Goal: Task Accomplishment & Management: Use online tool/utility

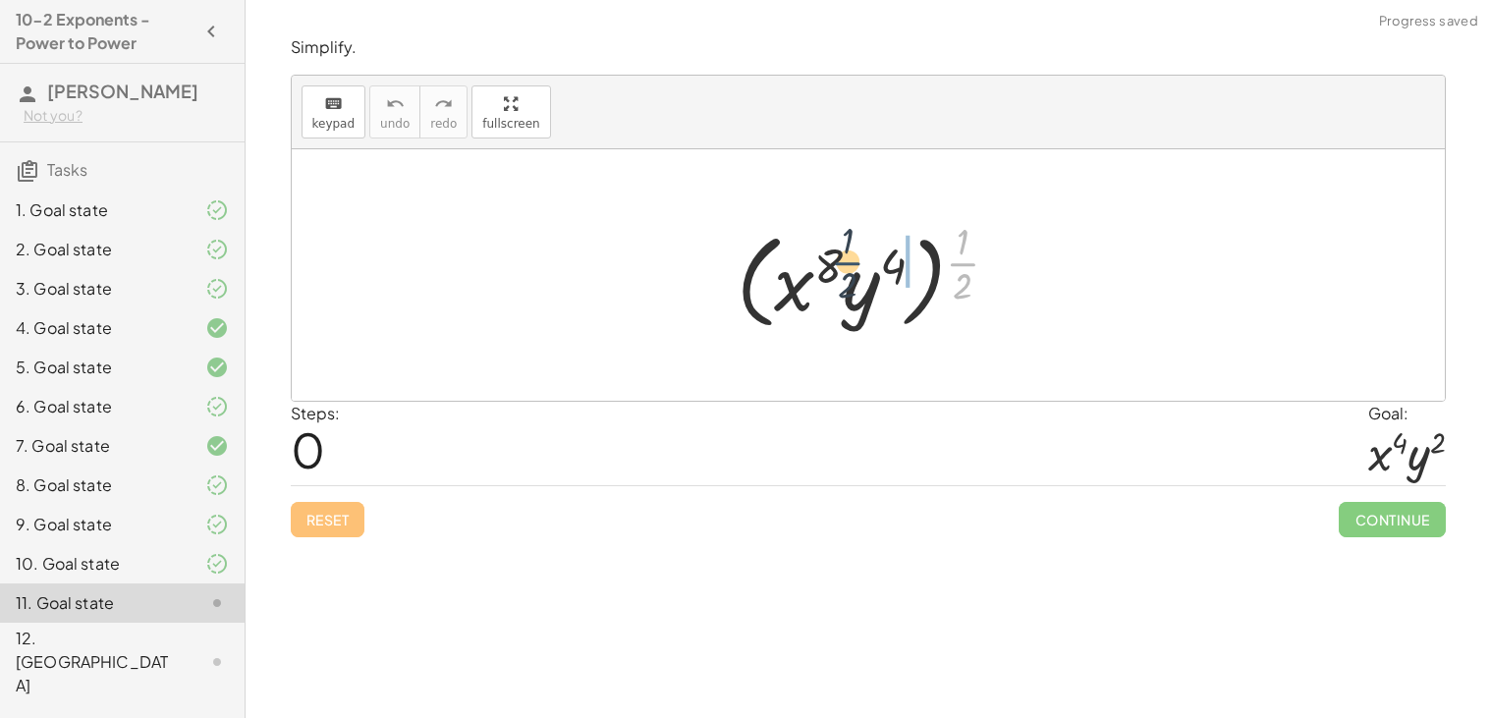
drag, startPoint x: 971, startPoint y: 269, endPoint x: 850, endPoint y: 268, distance: 121.8
click at [850, 268] on div at bounding box center [876, 275] width 298 height 122
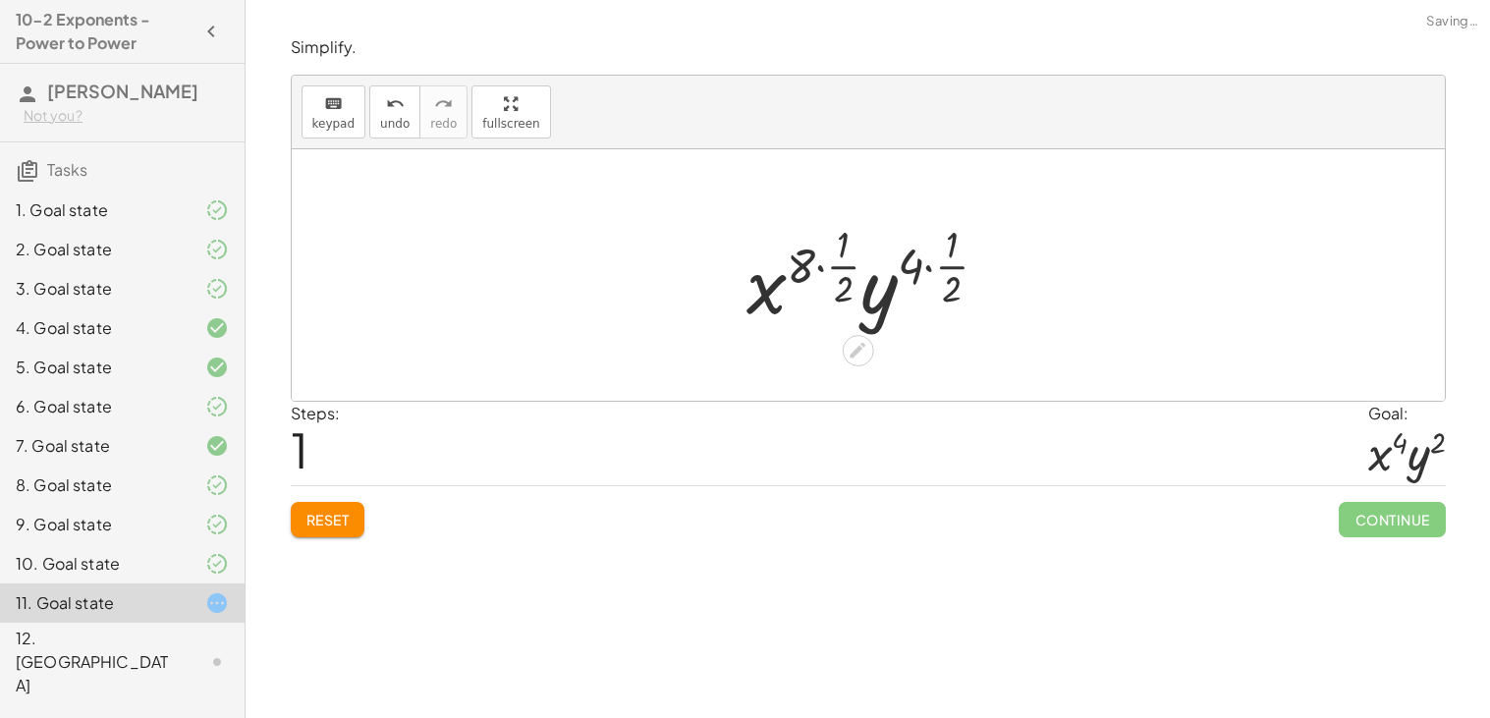
click at [830, 269] on div at bounding box center [875, 275] width 277 height 116
click at [932, 263] on div at bounding box center [875, 275] width 277 height 116
click at [838, 266] on div at bounding box center [875, 275] width 241 height 116
click at [843, 274] on div at bounding box center [875, 275] width 202 height 116
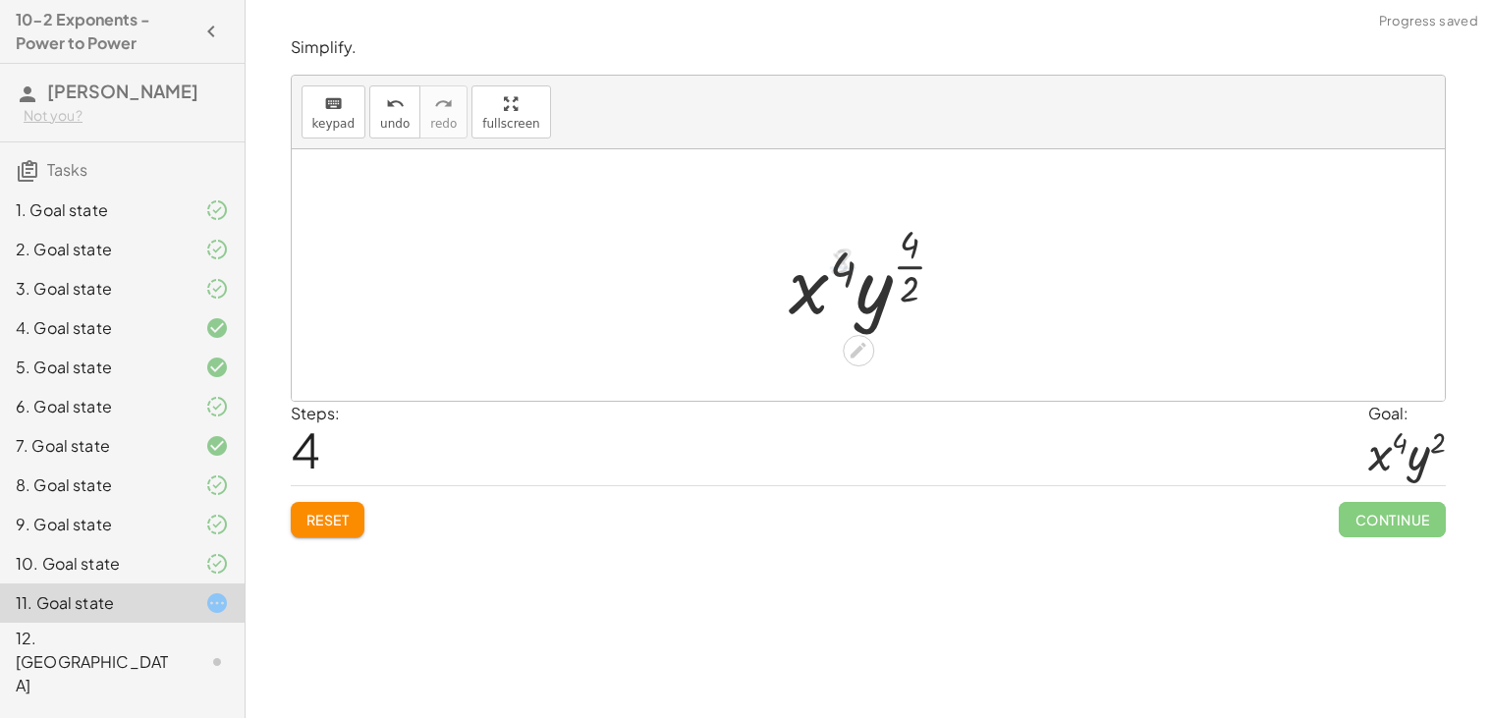
click at [909, 267] on div at bounding box center [876, 275] width 192 height 116
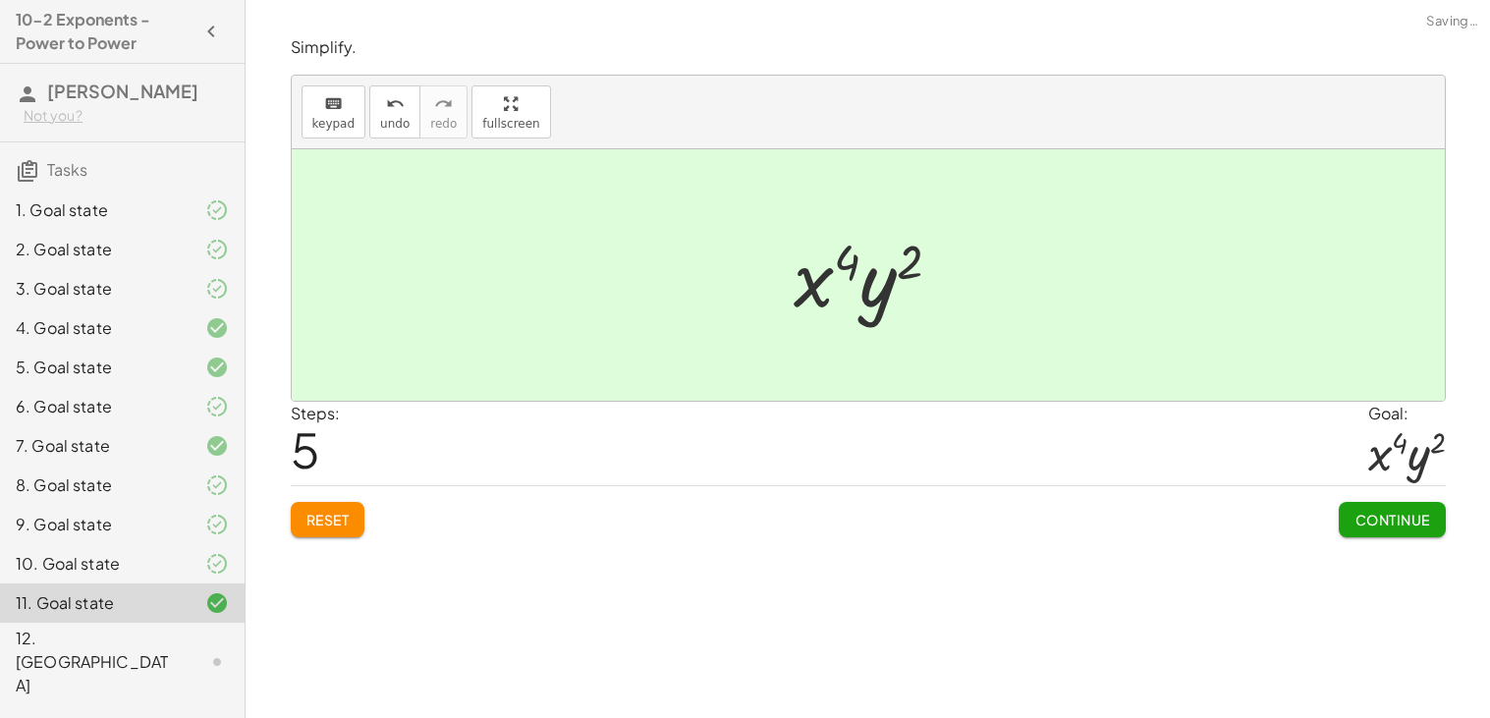
click at [1403, 524] on span "Continue" at bounding box center [1391, 520] width 75 height 18
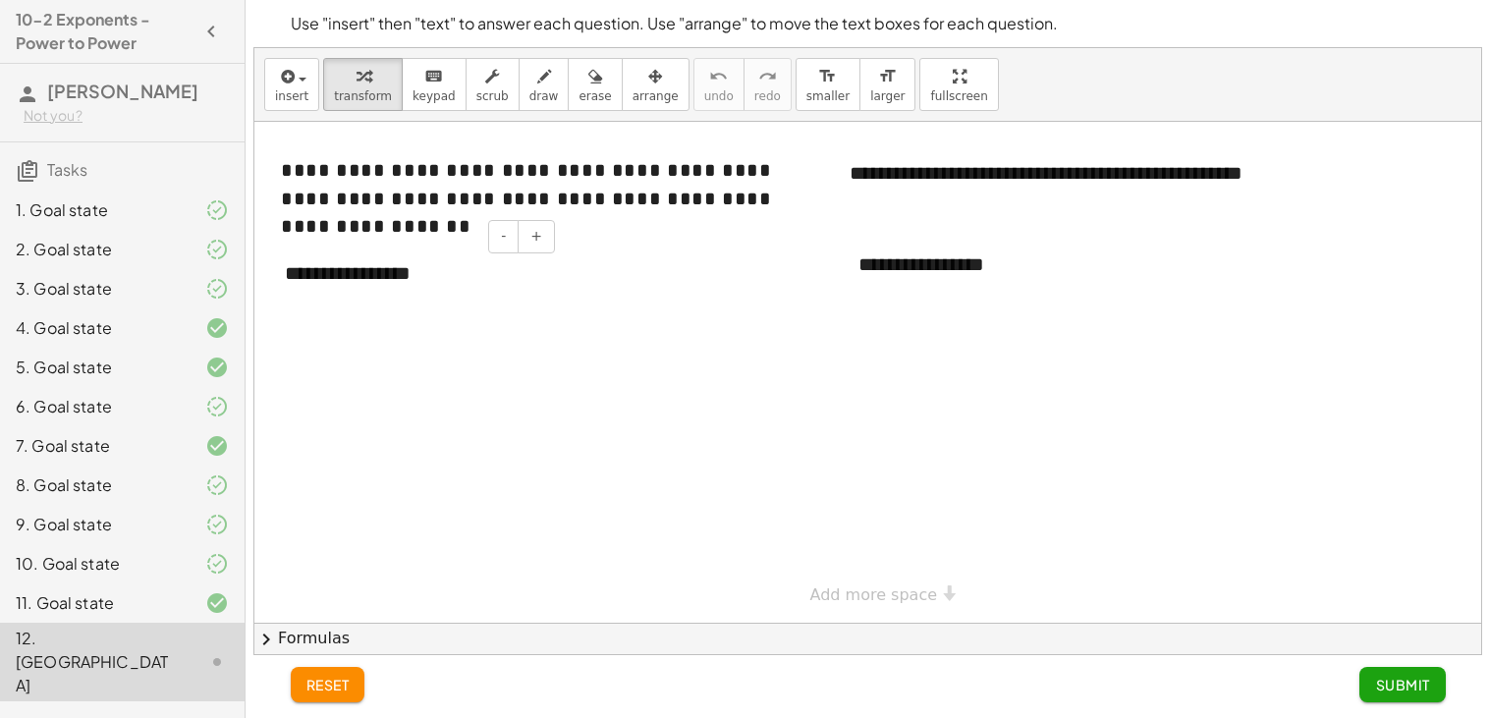
click at [465, 274] on div "**********" at bounding box center [412, 274] width 295 height 68
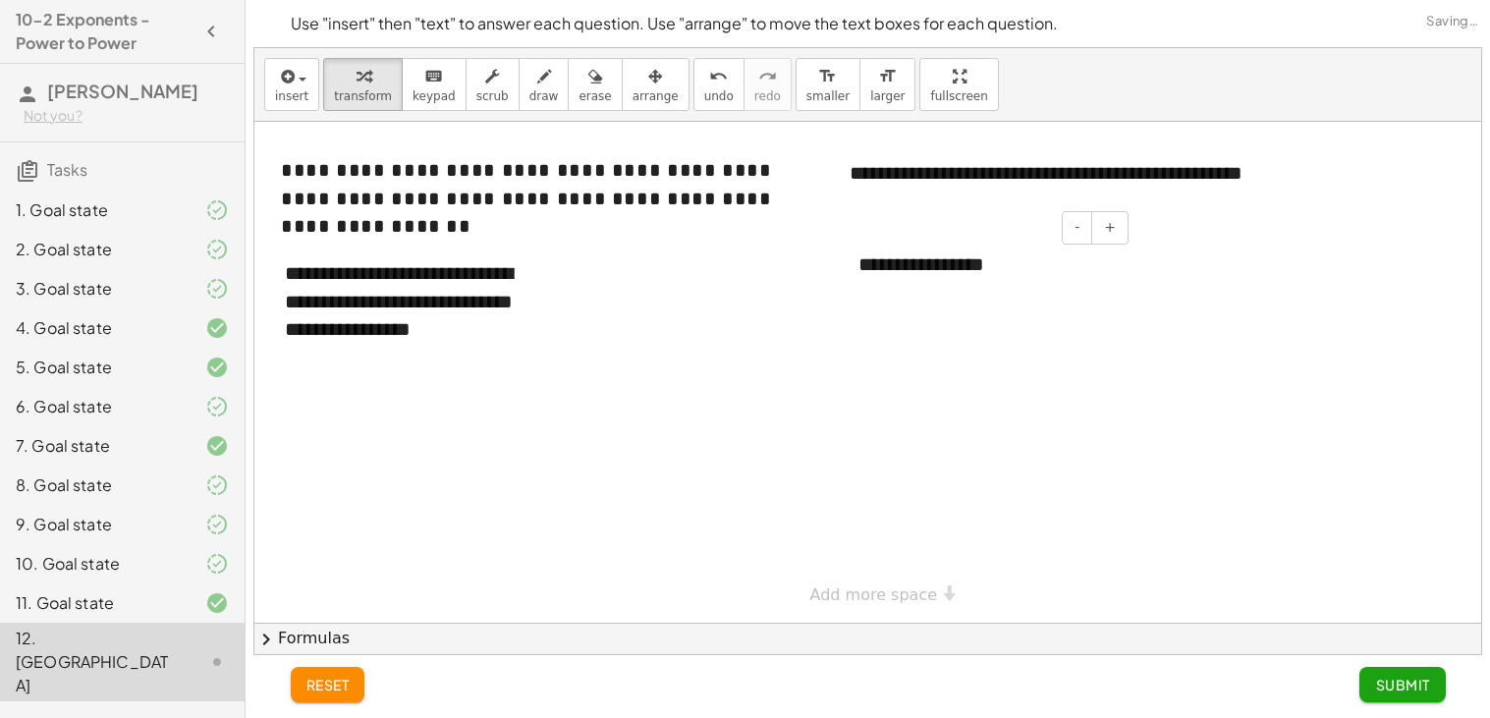
click at [980, 278] on div "**********" at bounding box center [986, 265] width 295 height 68
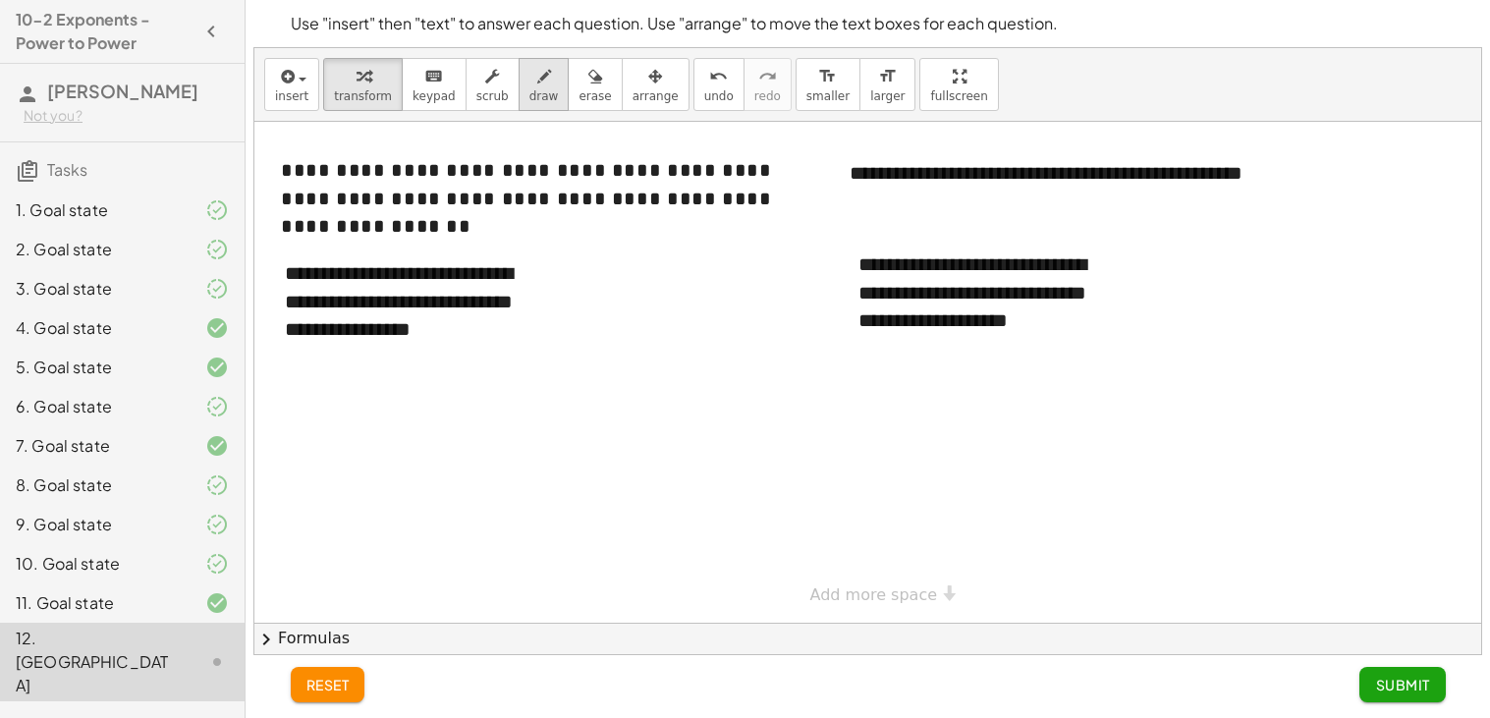
click at [529, 98] on span "draw" at bounding box center [543, 96] width 29 height 14
click at [631, 447] on div at bounding box center [867, 372] width 1227 height 501
click at [635, 466] on div at bounding box center [867, 372] width 1227 height 501
click at [617, 476] on div at bounding box center [867, 372] width 1227 height 501
click at [648, 448] on div at bounding box center [867, 372] width 1227 height 501
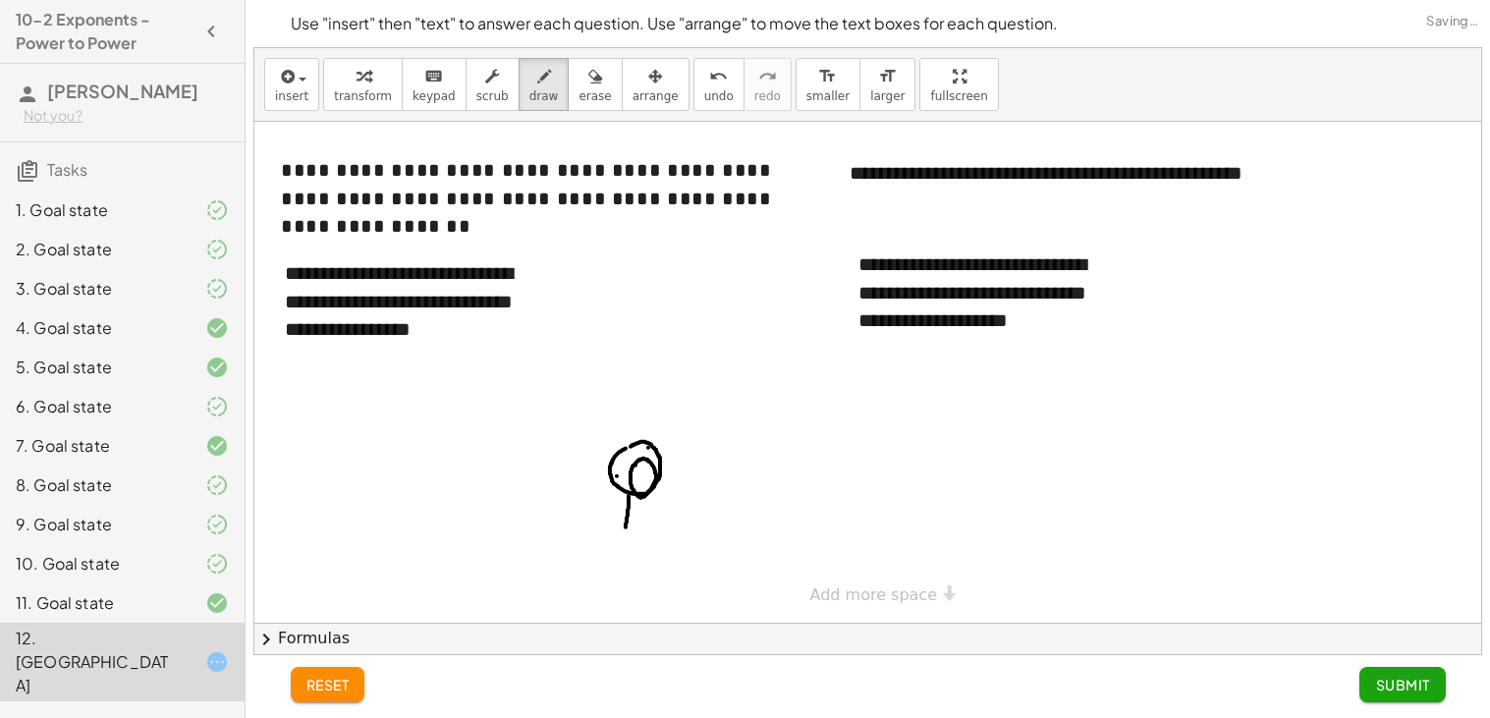
drag, startPoint x: 629, startPoint y: 496, endPoint x: 618, endPoint y: 544, distance: 49.3
click at [618, 544] on div at bounding box center [867, 372] width 1227 height 501
drag, startPoint x: 642, startPoint y: 499, endPoint x: 652, endPoint y: 542, distance: 44.3
click at [652, 542] on div at bounding box center [867, 372] width 1227 height 501
drag, startPoint x: 628, startPoint y: 502, endPoint x: 614, endPoint y: 461, distance: 43.5
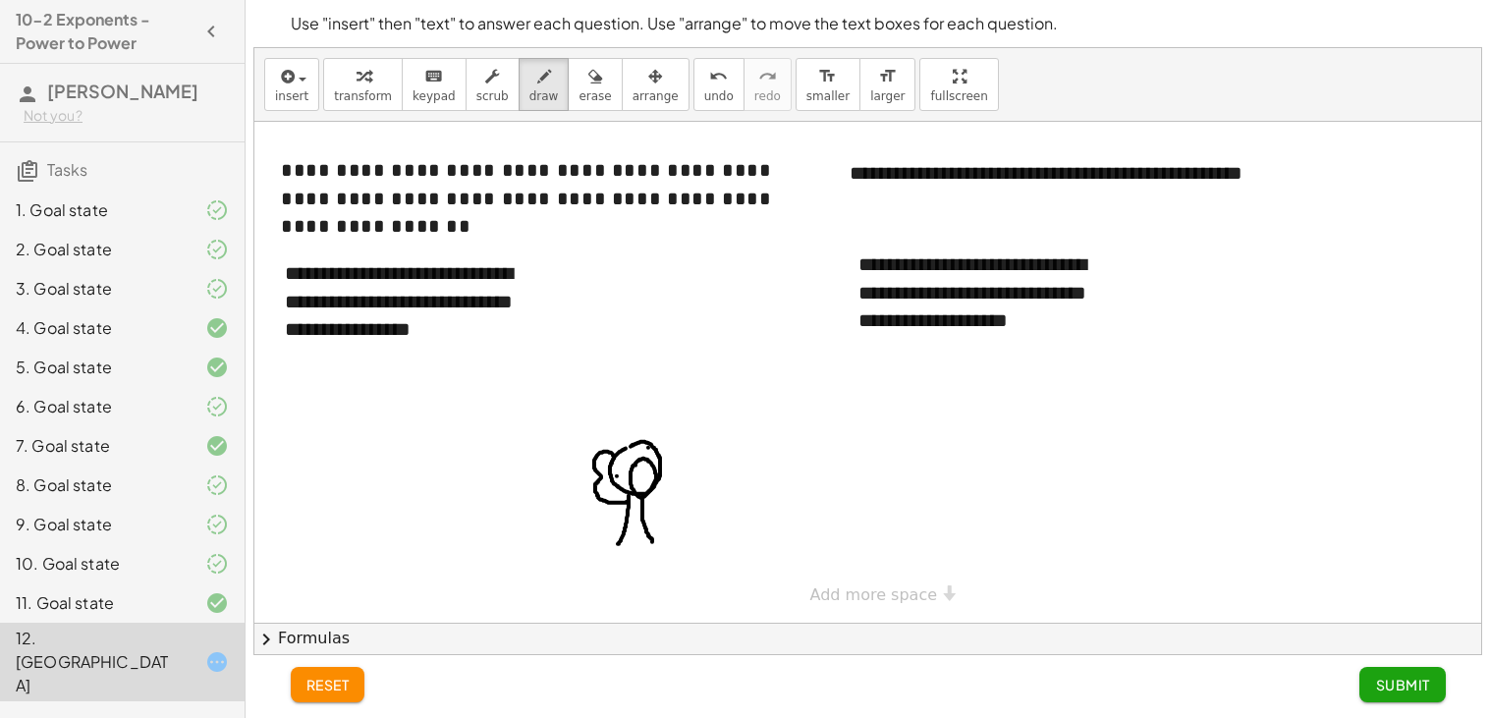
click at [614, 461] on div at bounding box center [867, 372] width 1227 height 501
drag, startPoint x: 647, startPoint y: 502, endPoint x: 654, endPoint y: 448, distance: 54.5
click at [654, 448] on div at bounding box center [867, 372] width 1227 height 501
click at [578, 94] on span "erase" at bounding box center [594, 96] width 32 height 14
click at [630, 501] on div at bounding box center [867, 372] width 1227 height 501
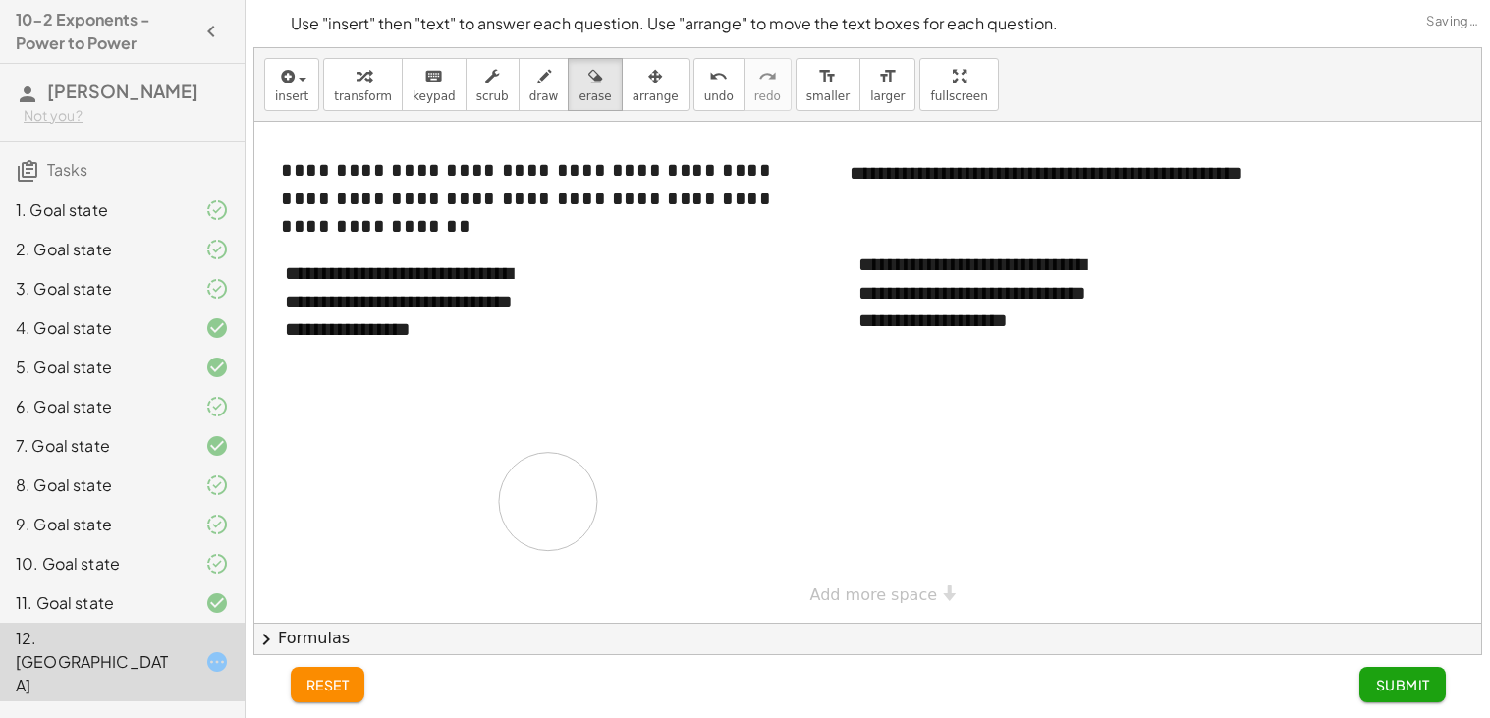
drag, startPoint x: 643, startPoint y: 481, endPoint x: 548, endPoint y: 503, distance: 97.7
click at [548, 503] on div at bounding box center [867, 372] width 1227 height 501
click at [537, 82] on icon "button" at bounding box center [544, 77] width 14 height 24
click at [632, 419] on div at bounding box center [867, 372] width 1227 height 501
drag, startPoint x: 624, startPoint y: 500, endPoint x: 617, endPoint y: 437, distance: 63.2
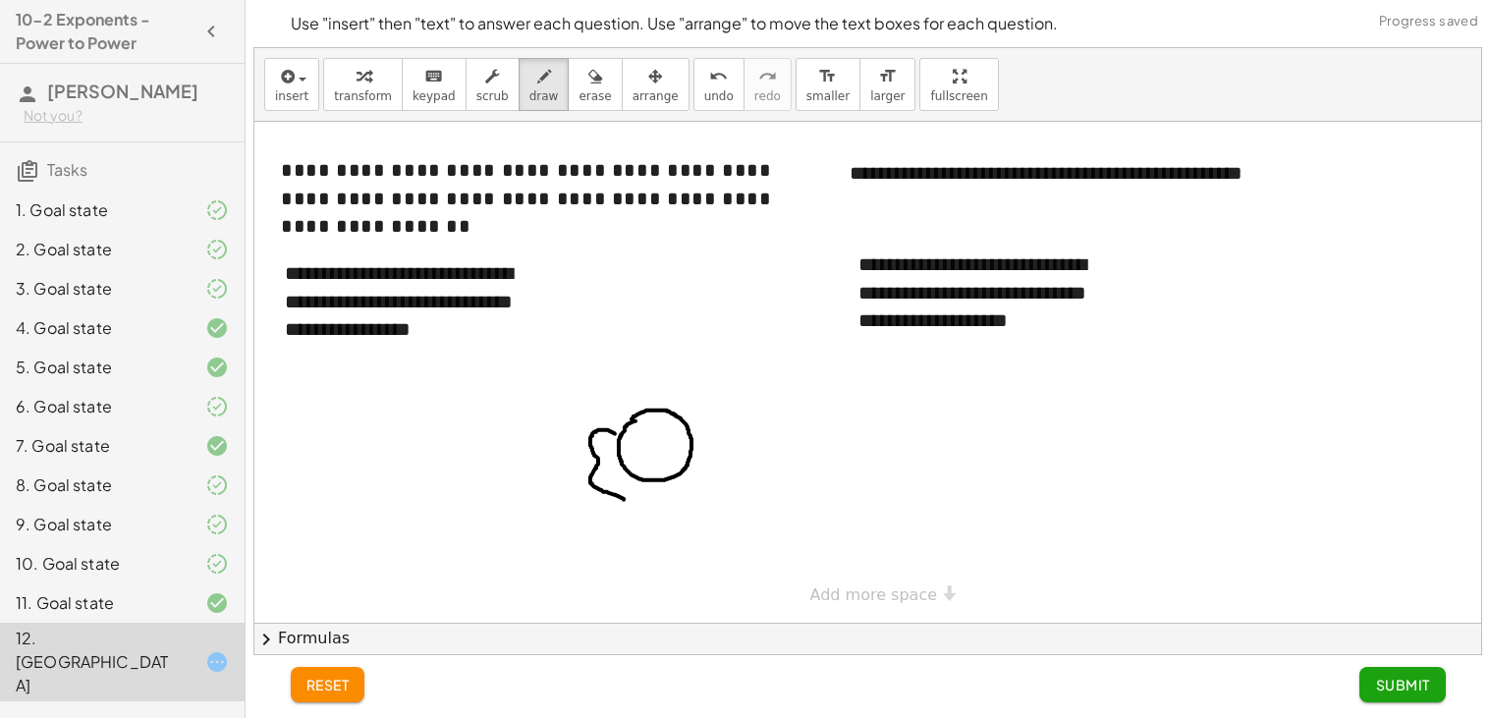
click at [617, 437] on div at bounding box center [867, 372] width 1227 height 501
drag, startPoint x: 681, startPoint y: 491, endPoint x: 679, endPoint y: 416, distance: 74.7
click at [679, 416] on div at bounding box center [867, 372] width 1227 height 501
drag, startPoint x: 625, startPoint y: 501, endPoint x: 603, endPoint y: 556, distance: 59.1
click at [603, 556] on div at bounding box center [867, 372] width 1227 height 501
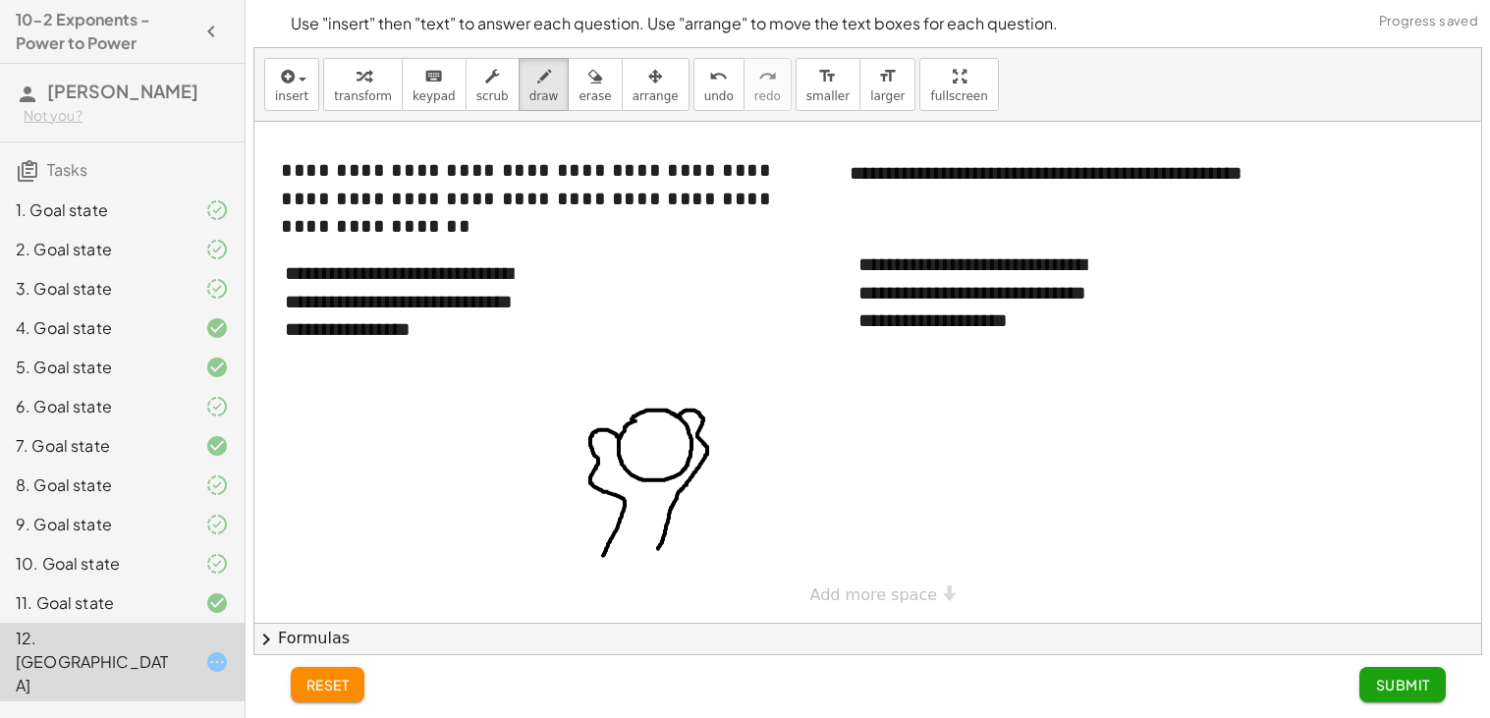
drag, startPoint x: 679, startPoint y: 492, endPoint x: 657, endPoint y: 550, distance: 61.8
click at [657, 550] on div at bounding box center [867, 372] width 1227 height 501
click at [658, 418] on div at bounding box center [867, 372] width 1227 height 501
click at [634, 459] on div at bounding box center [867, 372] width 1227 height 501
click at [678, 428] on div at bounding box center [867, 372] width 1227 height 501
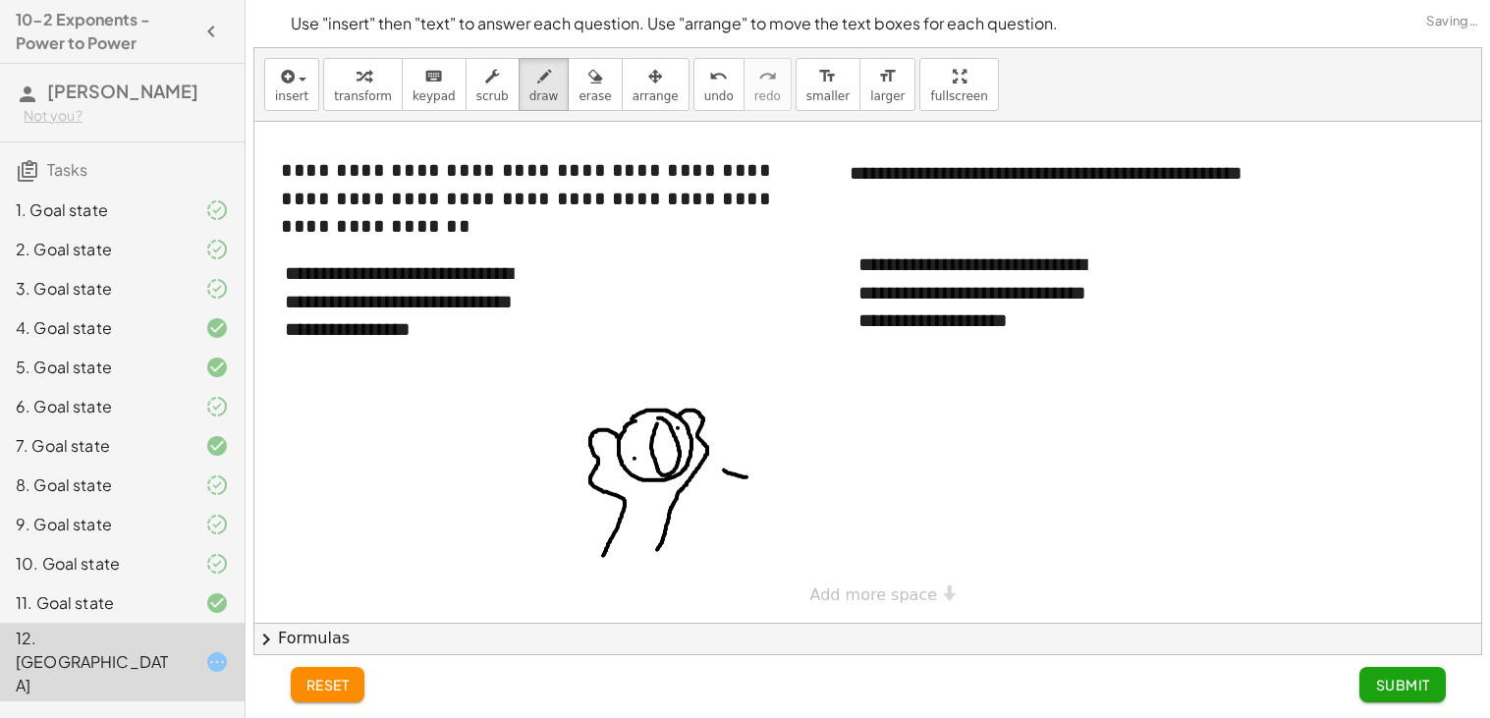
drag, startPoint x: 724, startPoint y: 470, endPoint x: 748, endPoint y: 477, distance: 25.5
click at [748, 477] on div at bounding box center [867, 372] width 1227 height 501
drag, startPoint x: 756, startPoint y: 441, endPoint x: 751, endPoint y: 498, distance: 57.2
click at [751, 498] on div at bounding box center [867, 372] width 1227 height 501
drag, startPoint x: 787, startPoint y: 440, endPoint x: 772, endPoint y: 461, distance: 25.3
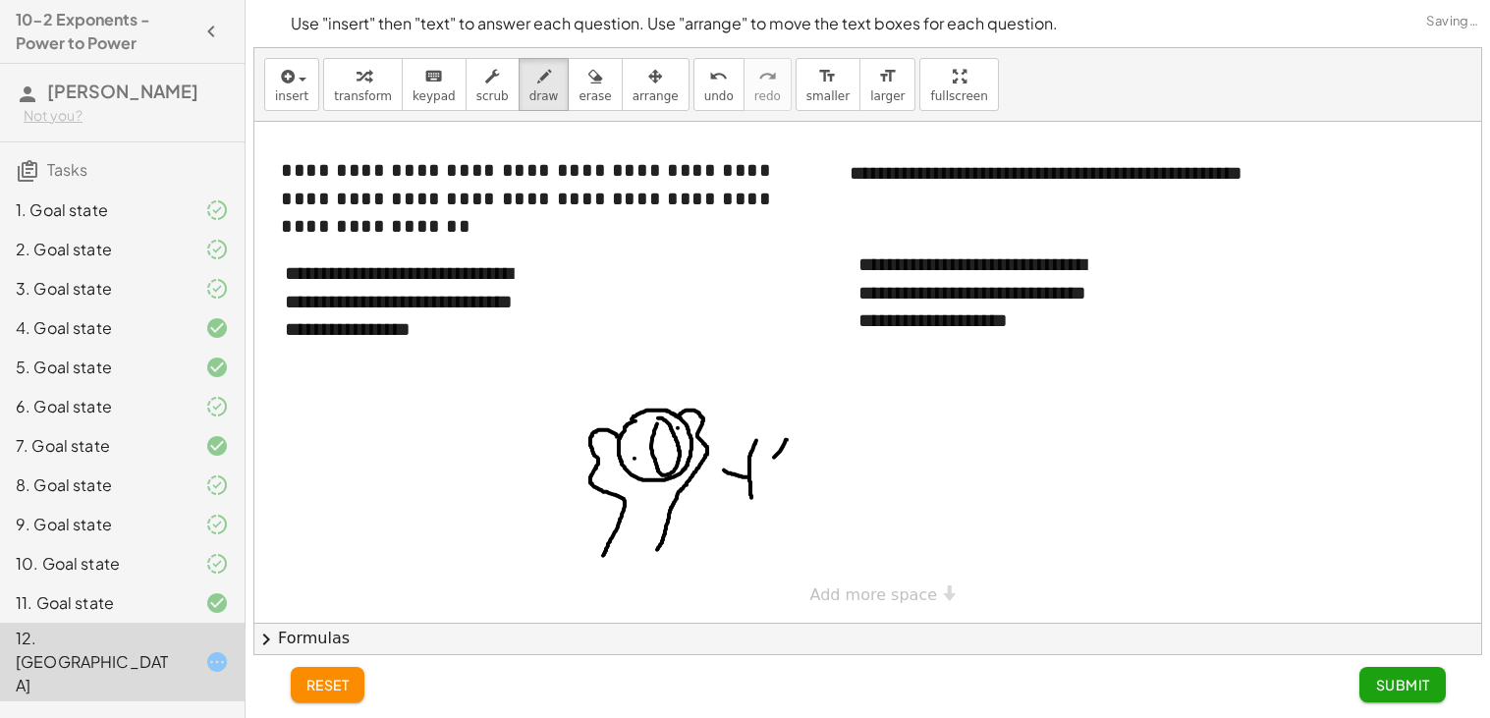
click at [772, 461] on div at bounding box center [867, 372] width 1227 height 501
drag, startPoint x: 773, startPoint y: 441, endPoint x: 780, endPoint y: 451, distance: 12.0
click at [780, 451] on div at bounding box center [867, 372] width 1227 height 501
click at [794, 446] on div at bounding box center [867, 372] width 1227 height 501
drag, startPoint x: 805, startPoint y: 444, endPoint x: 822, endPoint y: 445, distance: 16.7
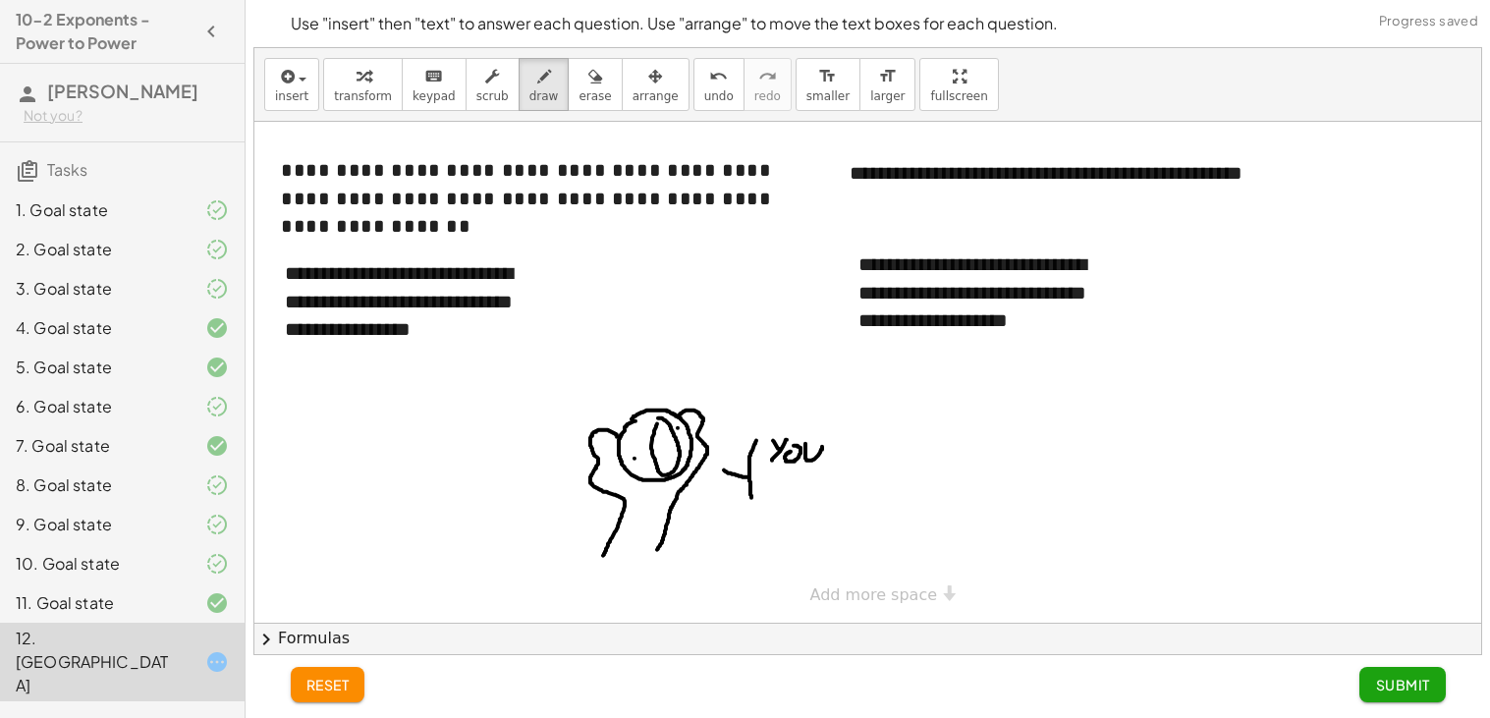
click at [822, 445] on div at bounding box center [867, 372] width 1227 height 501
drag, startPoint x: 843, startPoint y: 441, endPoint x: 835, endPoint y: 467, distance: 27.7
click at [835, 467] on div at bounding box center [867, 372] width 1227 height 501
drag, startPoint x: 861, startPoint y: 448, endPoint x: 879, endPoint y: 460, distance: 21.2
click at [879, 460] on div at bounding box center [867, 372] width 1227 height 501
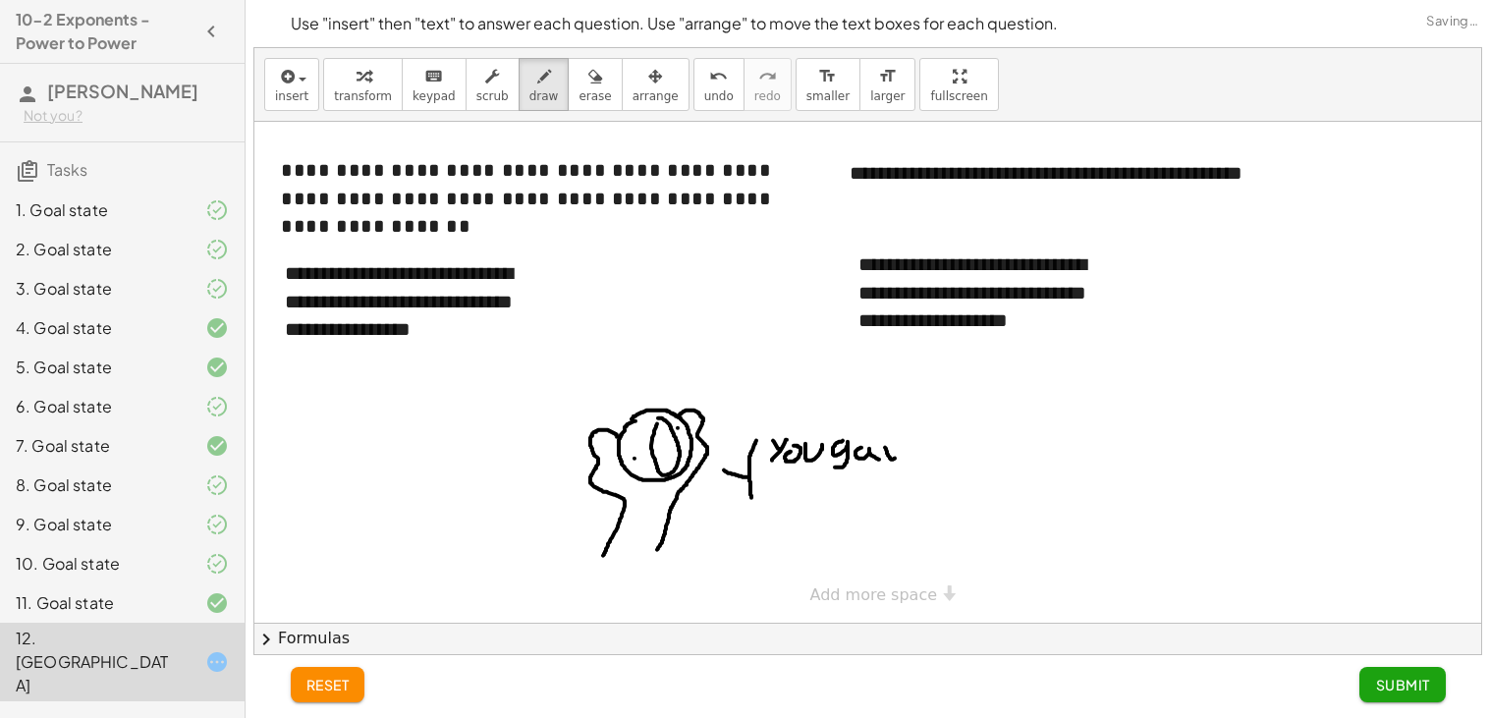
drag, startPoint x: 885, startPoint y: 448, endPoint x: 903, endPoint y: 450, distance: 17.8
click at [904, 445] on div at bounding box center [867, 372] width 1227 height 501
click at [901, 454] on div at bounding box center [867, 372] width 1227 height 501
drag, startPoint x: 916, startPoint y: 451, endPoint x: 929, endPoint y: 456, distance: 13.7
click at [929, 456] on div at bounding box center [867, 372] width 1227 height 501
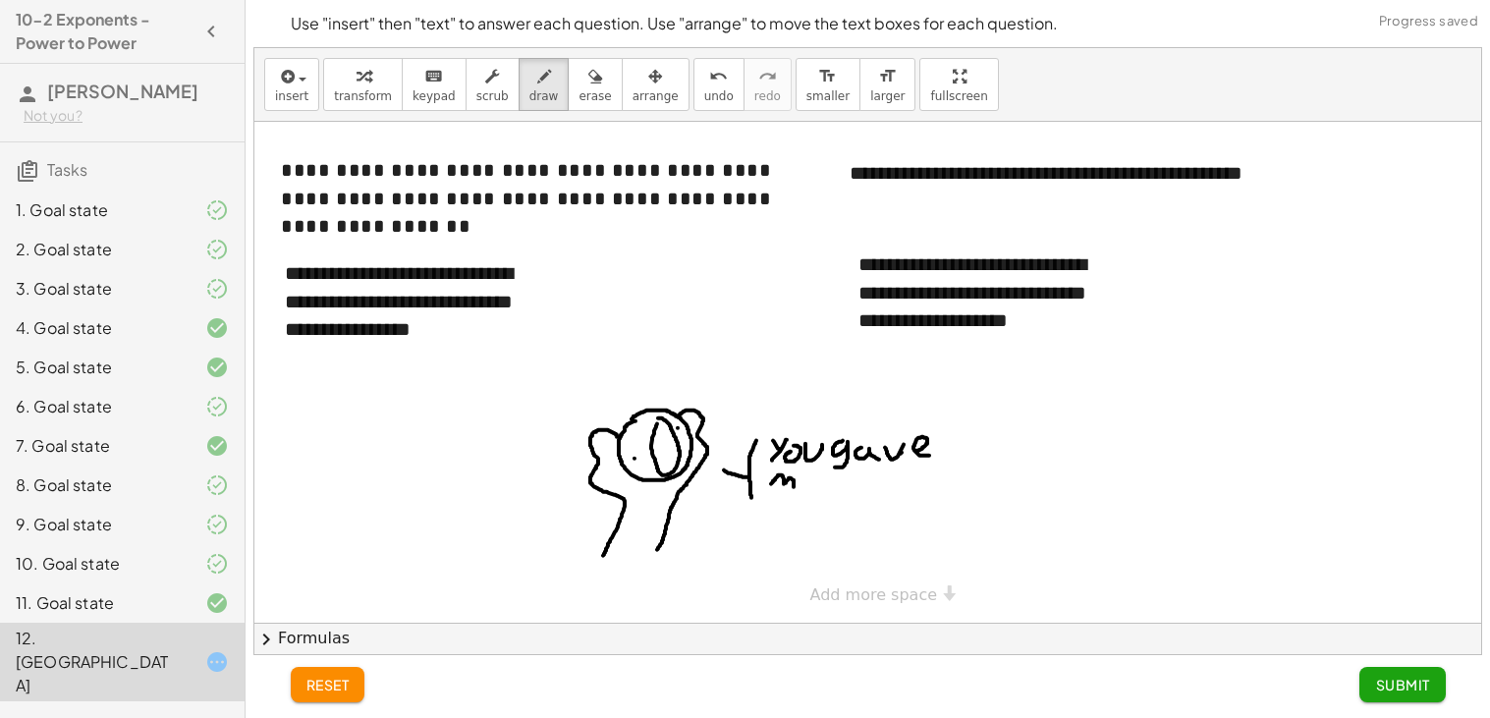
drag, startPoint x: 771, startPoint y: 484, endPoint x: 794, endPoint y: 488, distance: 22.9
click at [794, 488] on div at bounding box center [867, 372] width 1227 height 501
click at [808, 489] on div at bounding box center [867, 372] width 1227 height 501
click at [863, 449] on div at bounding box center [867, 372] width 1227 height 501
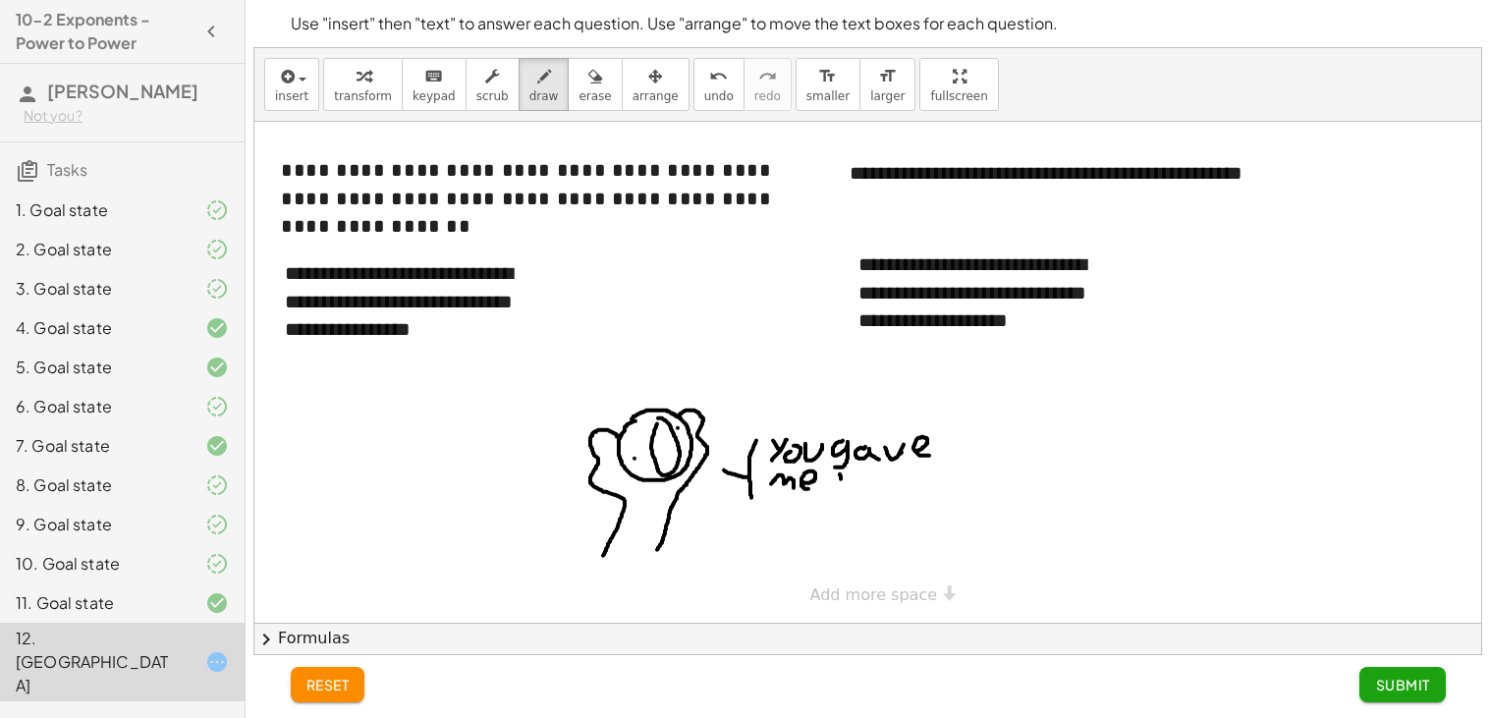
drag, startPoint x: 840, startPoint y: 474, endPoint x: 841, endPoint y: 492, distance: 17.7
click at [841, 492] on div at bounding box center [867, 372] width 1227 height 501
drag, startPoint x: 833, startPoint y: 480, endPoint x: 859, endPoint y: 479, distance: 26.5
click at [859, 479] on div at bounding box center [867, 372] width 1227 height 501
click at [870, 475] on div at bounding box center [867, 372] width 1227 height 501
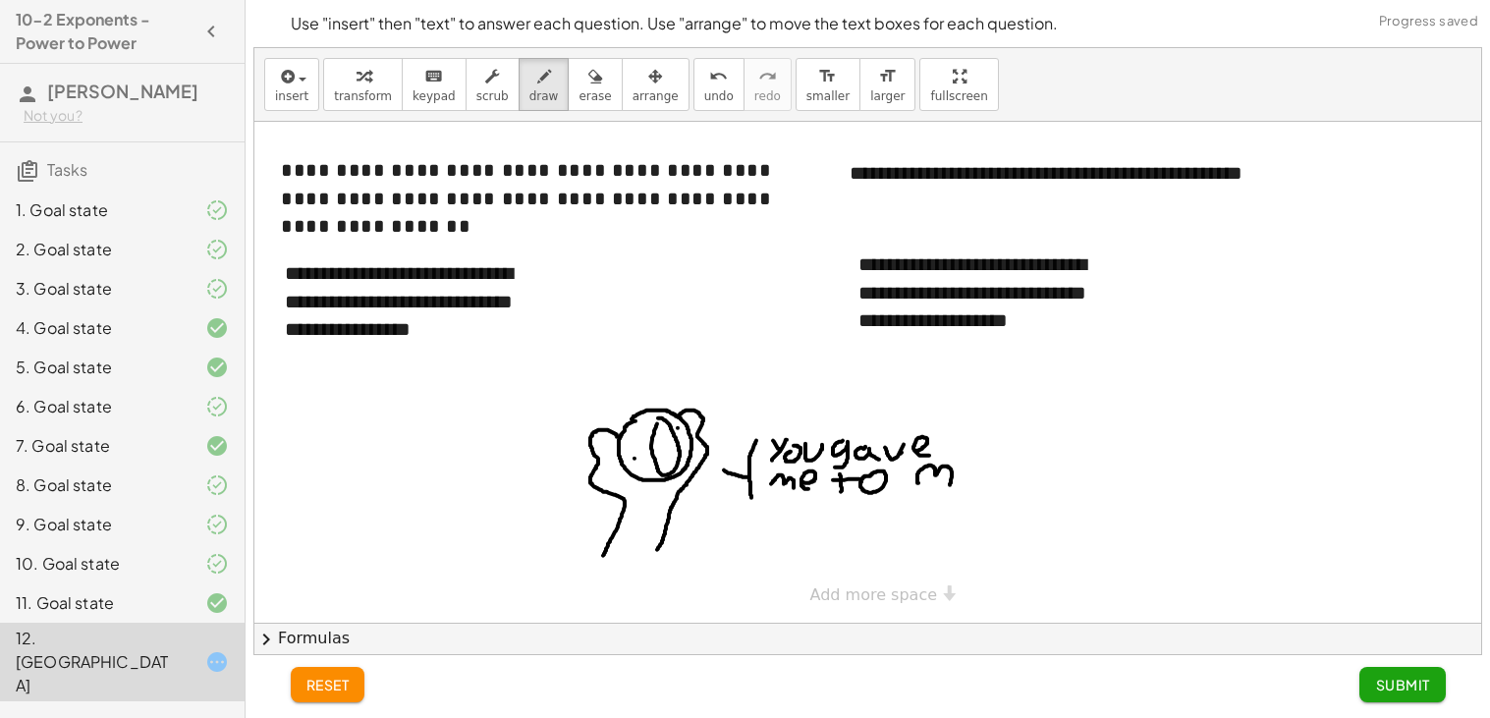
drag, startPoint x: 918, startPoint y: 483, endPoint x: 949, endPoint y: 485, distance: 30.5
click at [949, 485] on div at bounding box center [867, 372] width 1227 height 501
drag, startPoint x: 965, startPoint y: 467, endPoint x: 984, endPoint y: 471, distance: 19.1
click at [984, 471] on div at bounding box center [867, 372] width 1227 height 501
drag, startPoint x: 994, startPoint y: 457, endPoint x: 1014, endPoint y: 485, distance: 34.6
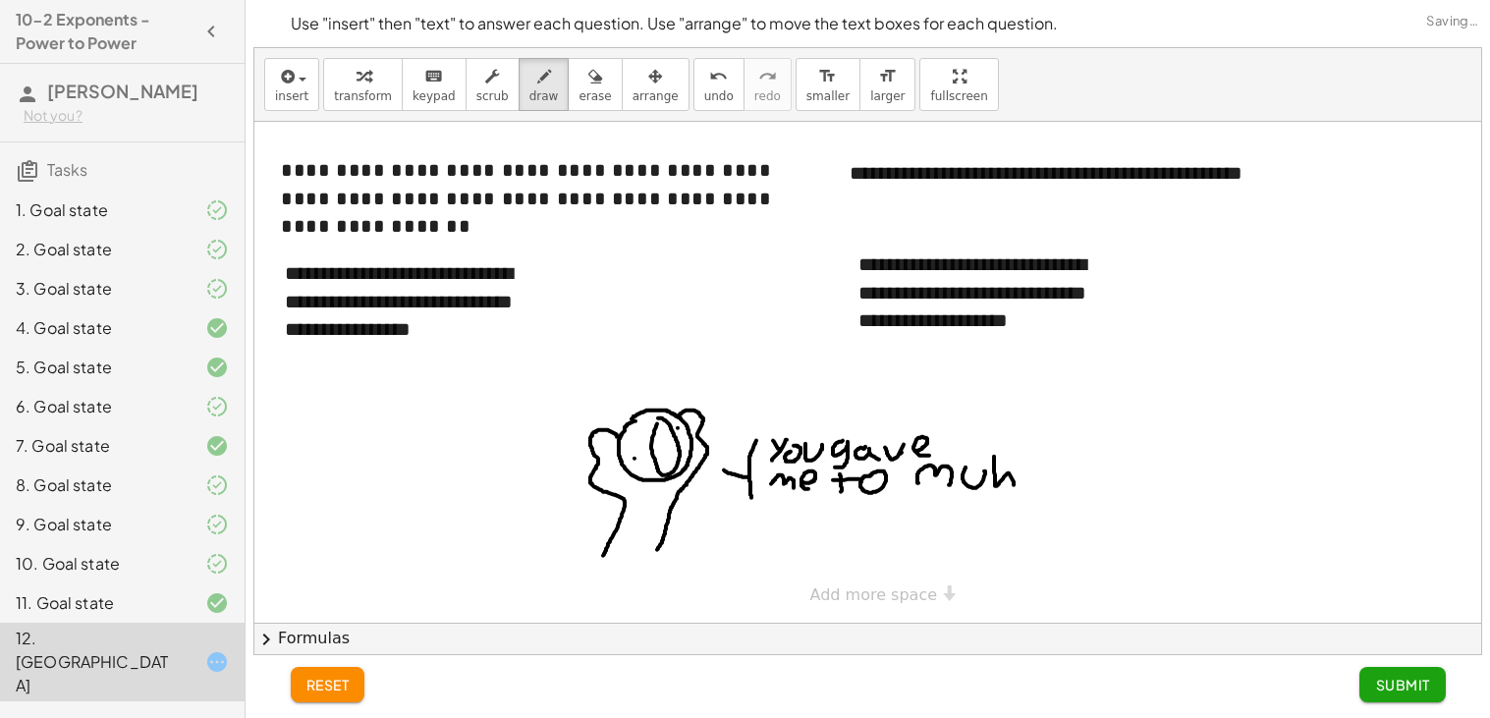
click at [1014, 485] on div at bounding box center [867, 372] width 1227 height 501
click at [578, 96] on span "erase" at bounding box center [594, 96] width 32 height 14
drag, startPoint x: 1063, startPoint y: 424, endPoint x: 1035, endPoint y: 467, distance: 51.2
click at [1035, 467] on div at bounding box center [867, 372] width 1227 height 501
click at [537, 79] on icon "button" at bounding box center [544, 77] width 14 height 24
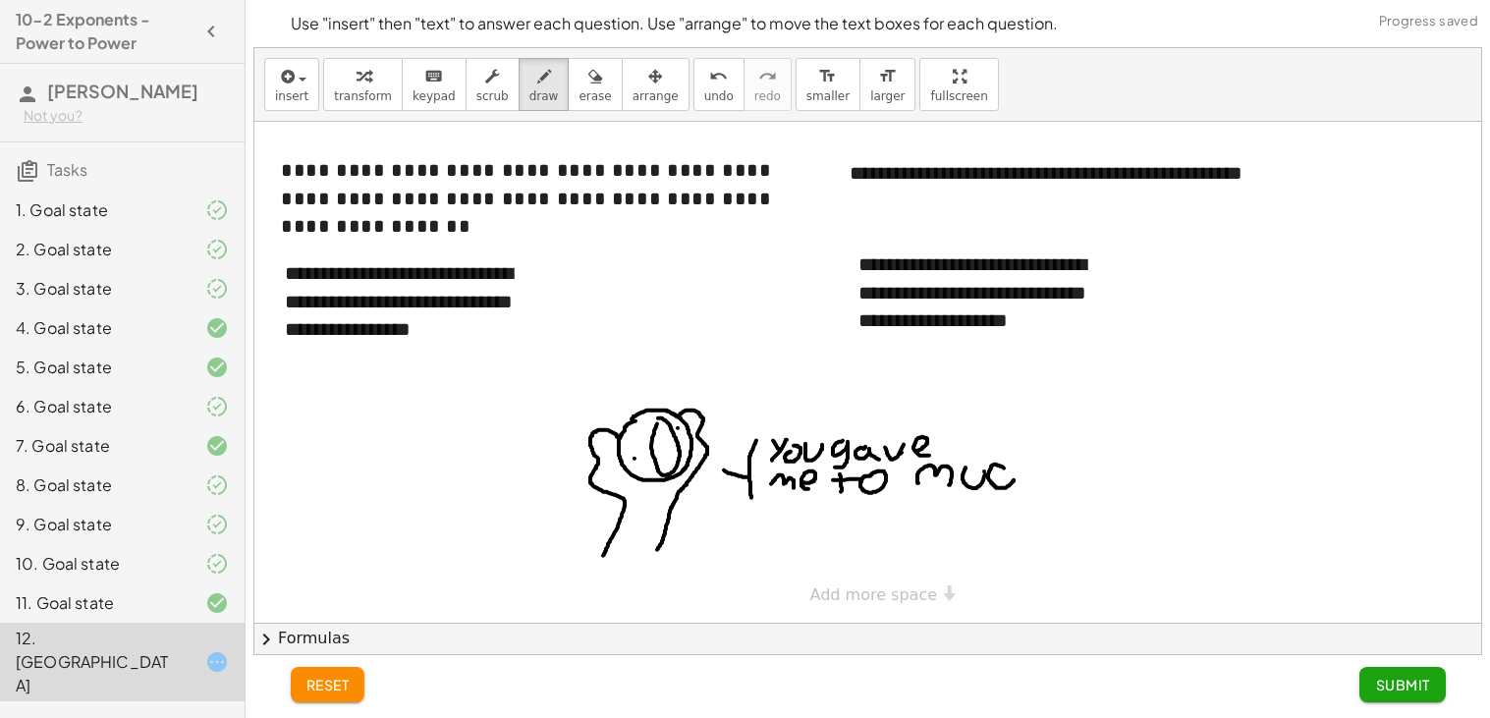
drag, startPoint x: 1004, startPoint y: 468, endPoint x: 1015, endPoint y: 480, distance: 16.0
click at [1015, 480] on div at bounding box center [867, 372] width 1227 height 501
drag, startPoint x: 1016, startPoint y: 447, endPoint x: 1042, endPoint y: 479, distance: 41.3
click at [1042, 479] on div at bounding box center [867, 372] width 1227 height 501
click at [1084, 484] on div at bounding box center [867, 372] width 1227 height 501
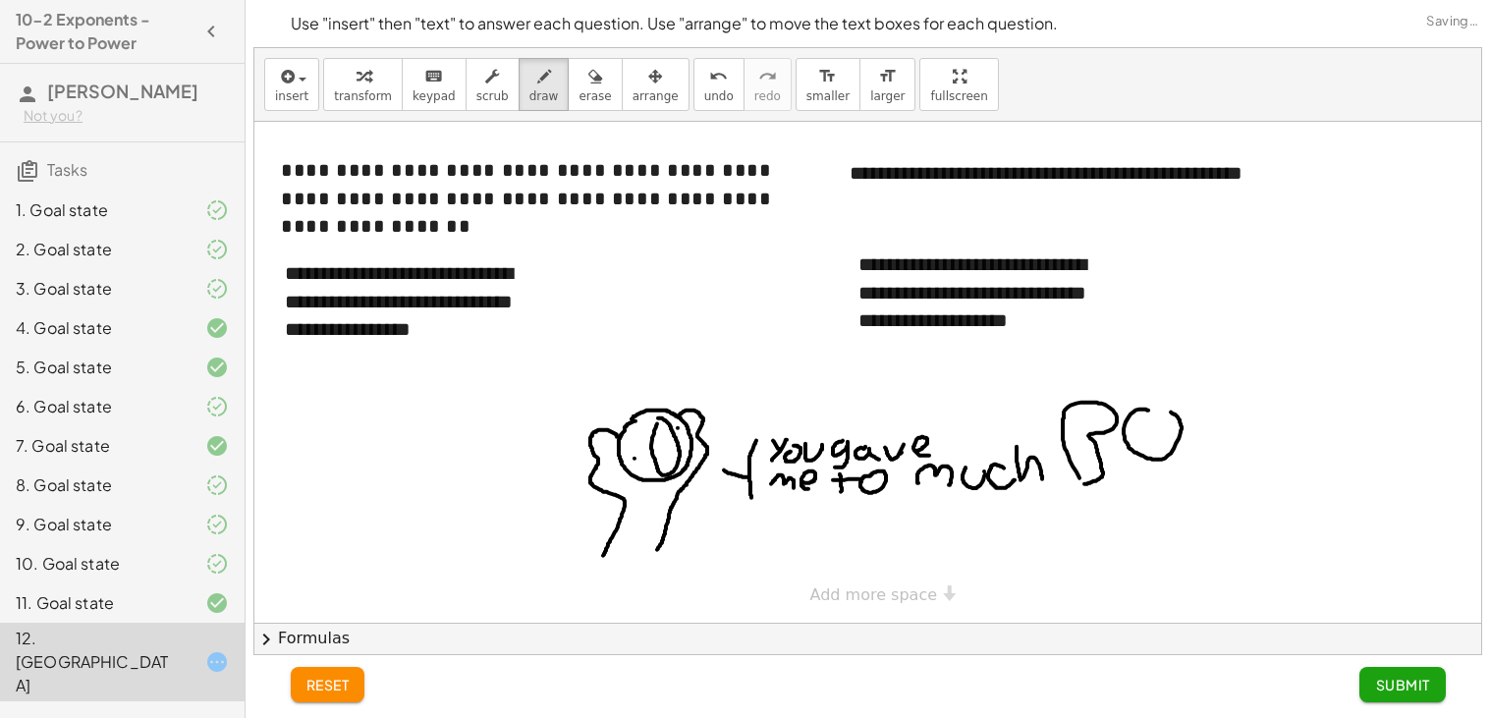
click at [1155, 412] on div at bounding box center [867, 372] width 1227 height 501
click at [1191, 402] on div at bounding box center [867, 372] width 1227 height 501
click at [1301, 386] on div at bounding box center [867, 372] width 1227 height 501
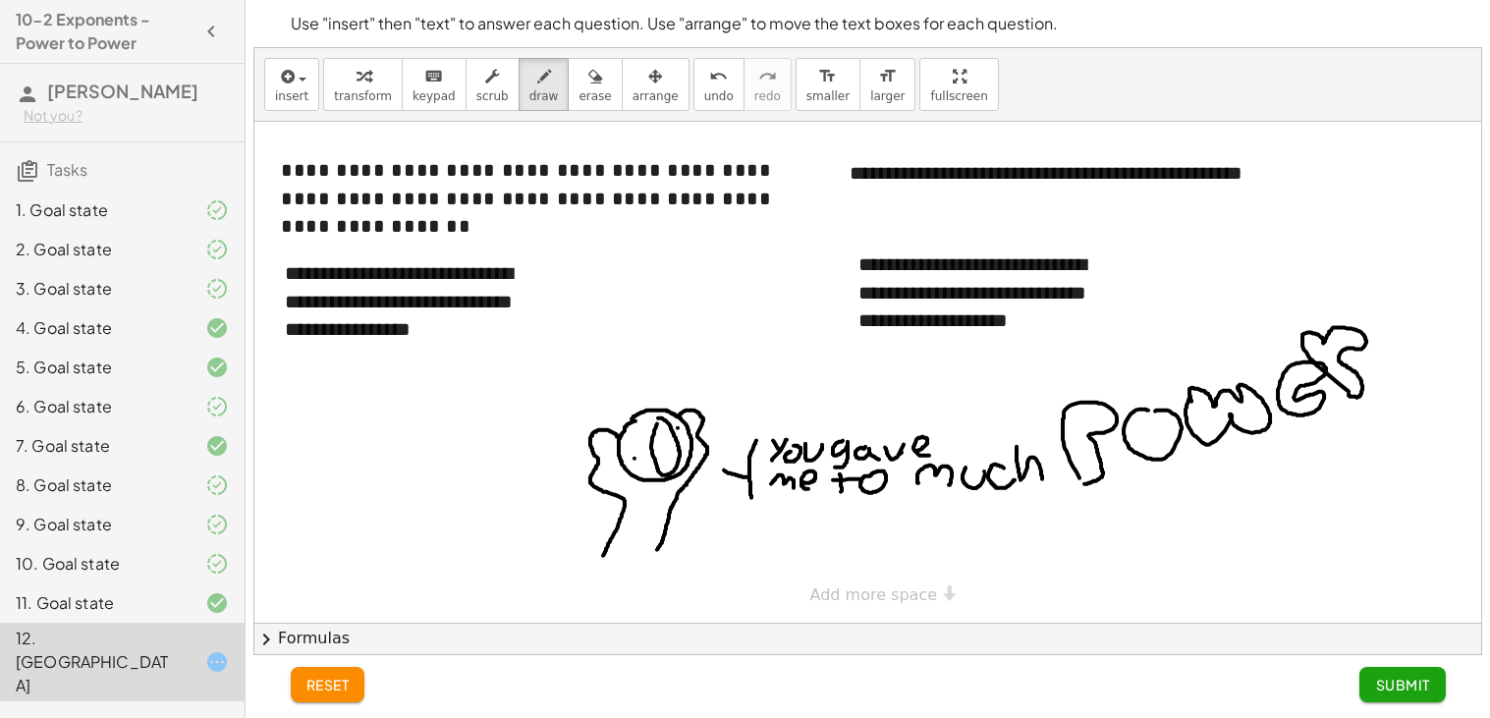
click at [1348, 393] on div at bounding box center [867, 372] width 1227 height 501
drag, startPoint x: 1095, startPoint y: 370, endPoint x: 1114, endPoint y: 386, distance: 24.4
click at [1114, 386] on div at bounding box center [867, 372] width 1227 height 501
click at [1156, 430] on div at bounding box center [867, 372] width 1227 height 501
drag, startPoint x: 1092, startPoint y: 413, endPoint x: 1077, endPoint y: 486, distance: 74.2
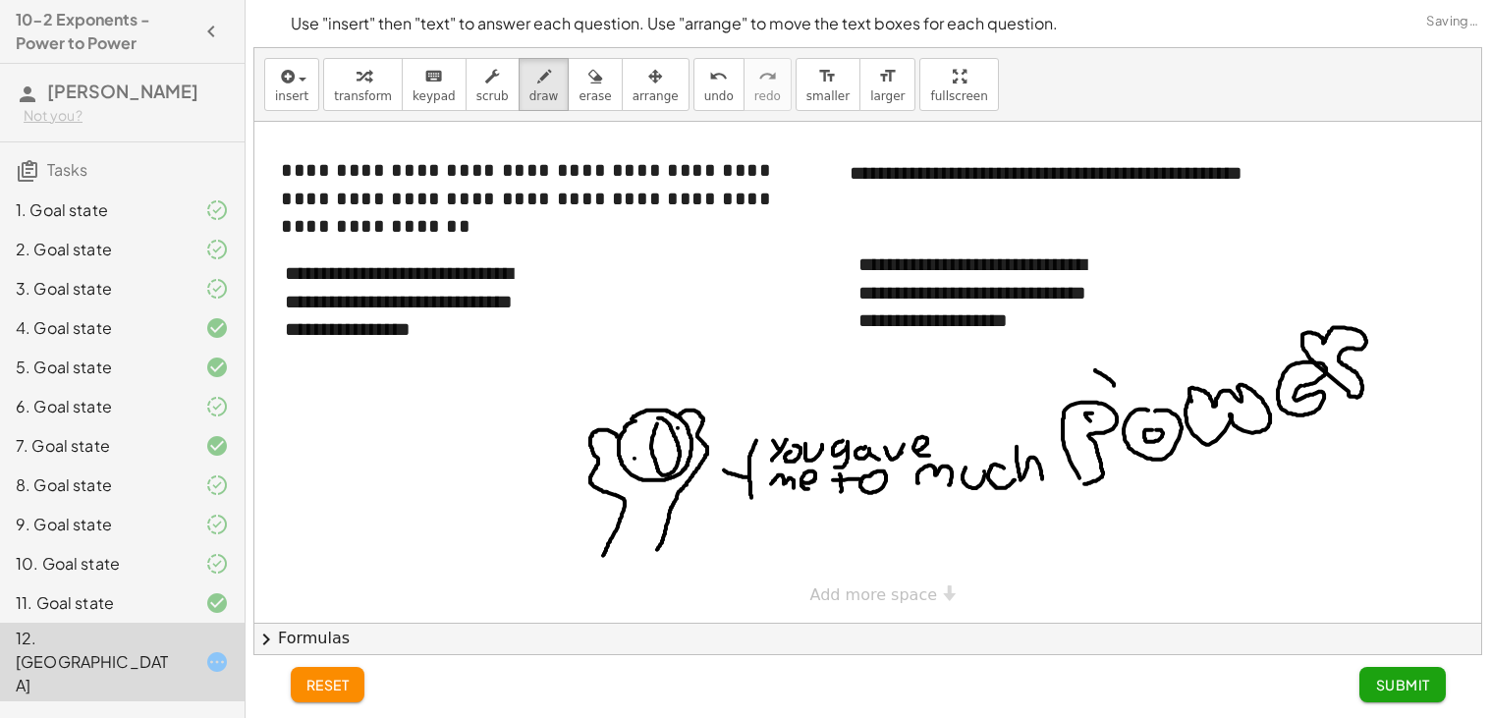
click at [1098, 412] on div at bounding box center [867, 372] width 1227 height 501
drag, startPoint x: 1074, startPoint y: 495, endPoint x: 1061, endPoint y: 518, distance: 26.4
click at [1061, 518] on div at bounding box center [867, 372] width 1227 height 501
drag, startPoint x: 1136, startPoint y: 487, endPoint x: 1147, endPoint y: 513, distance: 27.7
click at [1147, 513] on div at bounding box center [867, 372] width 1227 height 501
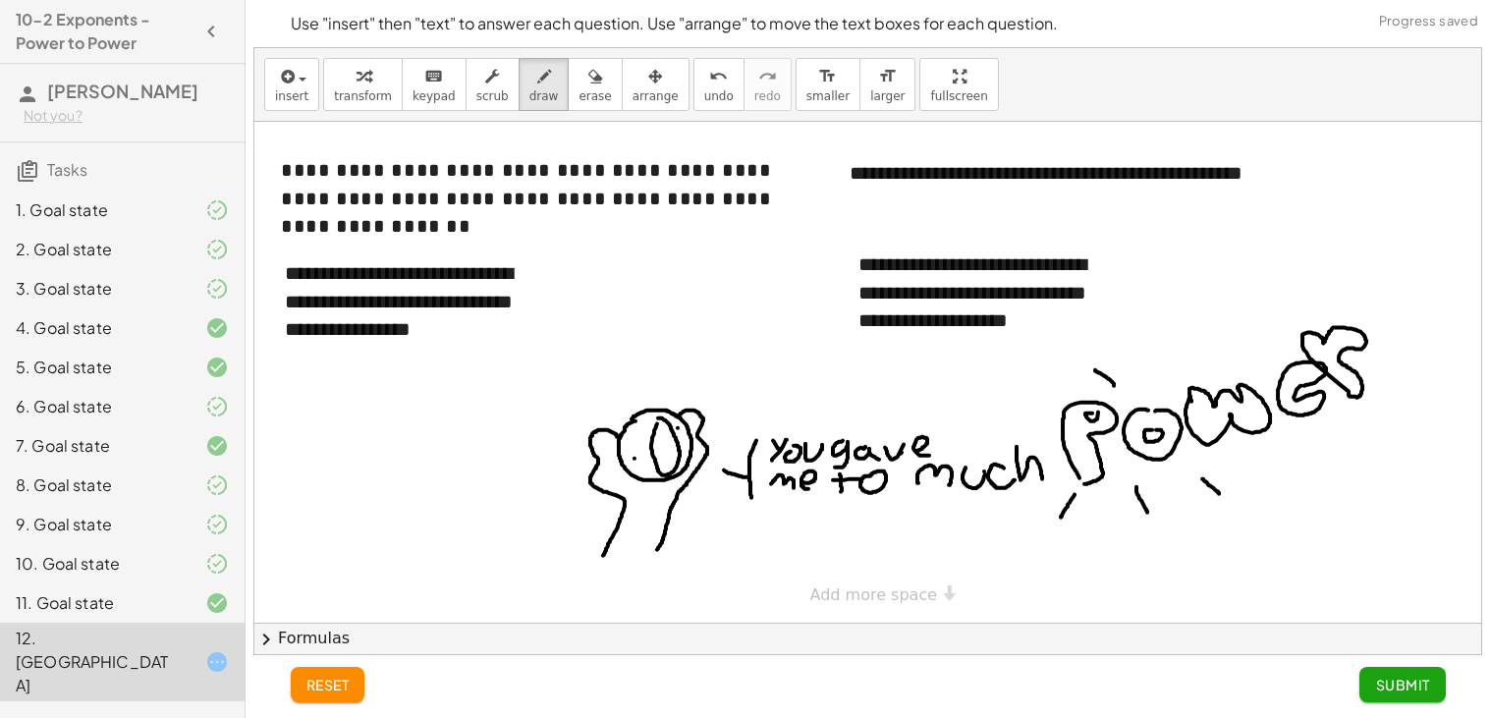
drag, startPoint x: 1202, startPoint y: 479, endPoint x: 1220, endPoint y: 494, distance: 23.0
click at [1220, 494] on div at bounding box center [867, 372] width 1227 height 501
drag, startPoint x: 1279, startPoint y: 438, endPoint x: 1304, endPoint y: 458, distance: 32.2
click at [1304, 458] on div at bounding box center [867, 372] width 1227 height 501
drag, startPoint x: 1337, startPoint y: 431, endPoint x: 1352, endPoint y: 441, distance: 18.5
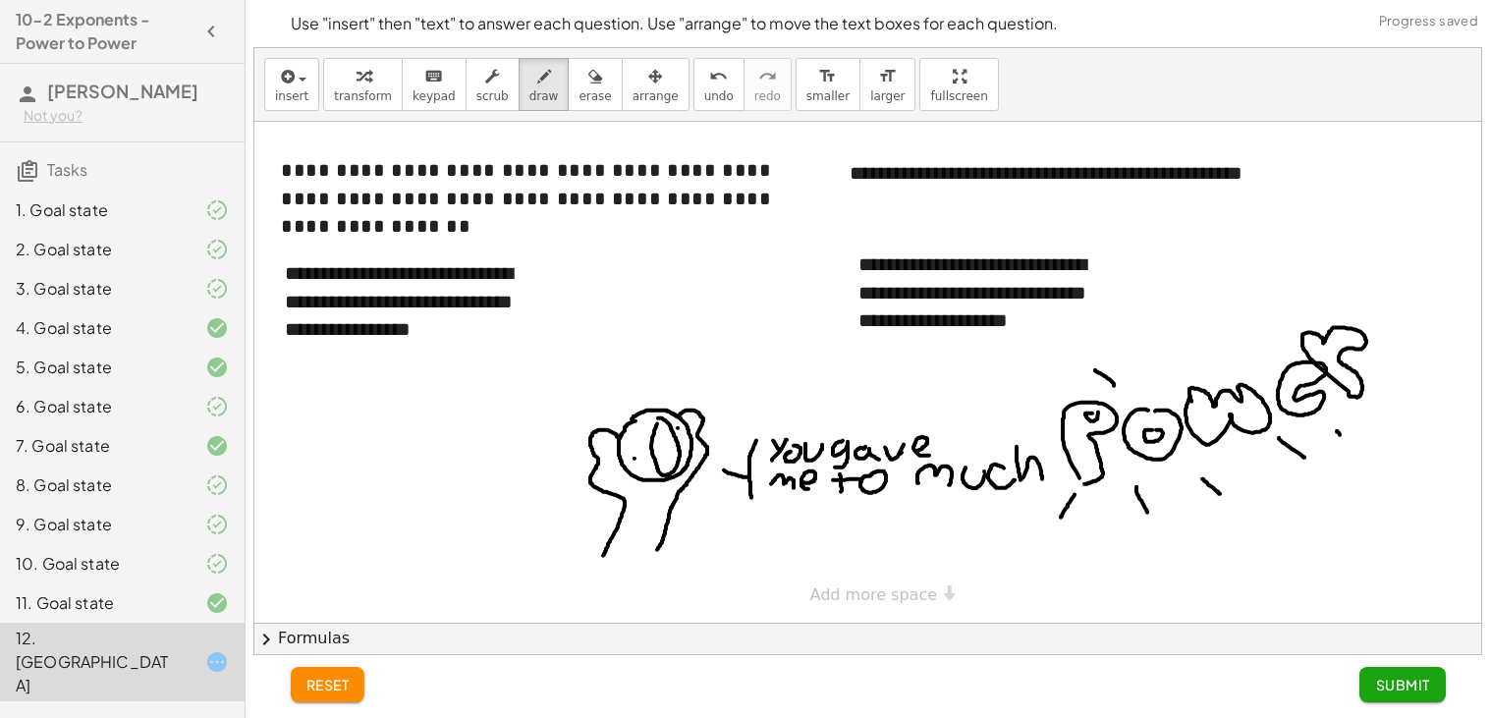
click at [1352, 441] on div at bounding box center [867, 372] width 1227 height 501
drag, startPoint x: 1397, startPoint y: 352, endPoint x: 1415, endPoint y: 333, distance: 26.4
click at [1415, 333] on div at bounding box center [867, 372] width 1227 height 501
drag, startPoint x: 1278, startPoint y: 333, endPoint x: 1263, endPoint y: 317, distance: 21.5
click at [1263, 317] on div at bounding box center [867, 372] width 1227 height 501
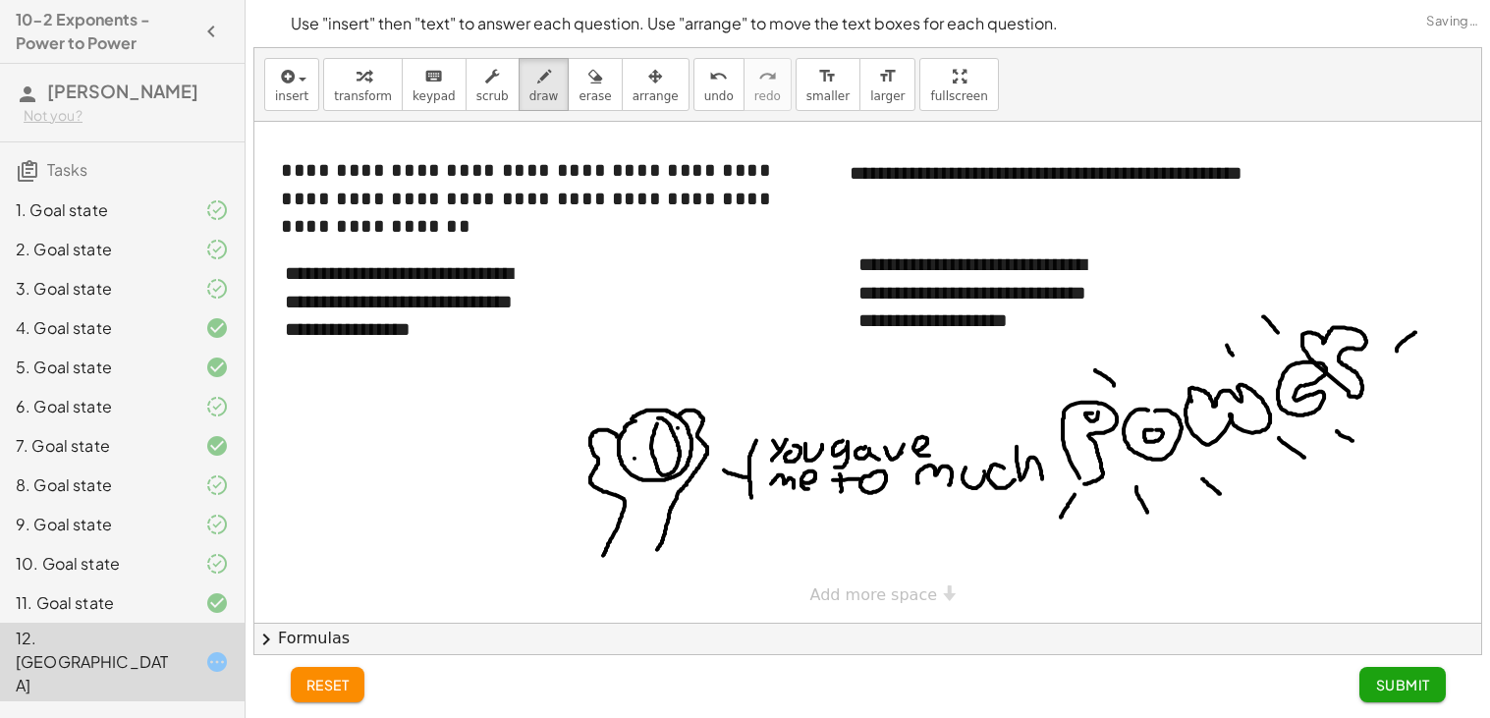
drag, startPoint x: 1233, startPoint y: 356, endPoint x: 1224, endPoint y: 344, distance: 14.7
click at [1224, 344] on div at bounding box center [867, 372] width 1227 height 501
drag, startPoint x: 1161, startPoint y: 379, endPoint x: 1138, endPoint y: 363, distance: 27.5
click at [1138, 363] on div at bounding box center [867, 372] width 1227 height 501
drag, startPoint x: 1052, startPoint y: 409, endPoint x: 1026, endPoint y: 402, distance: 26.4
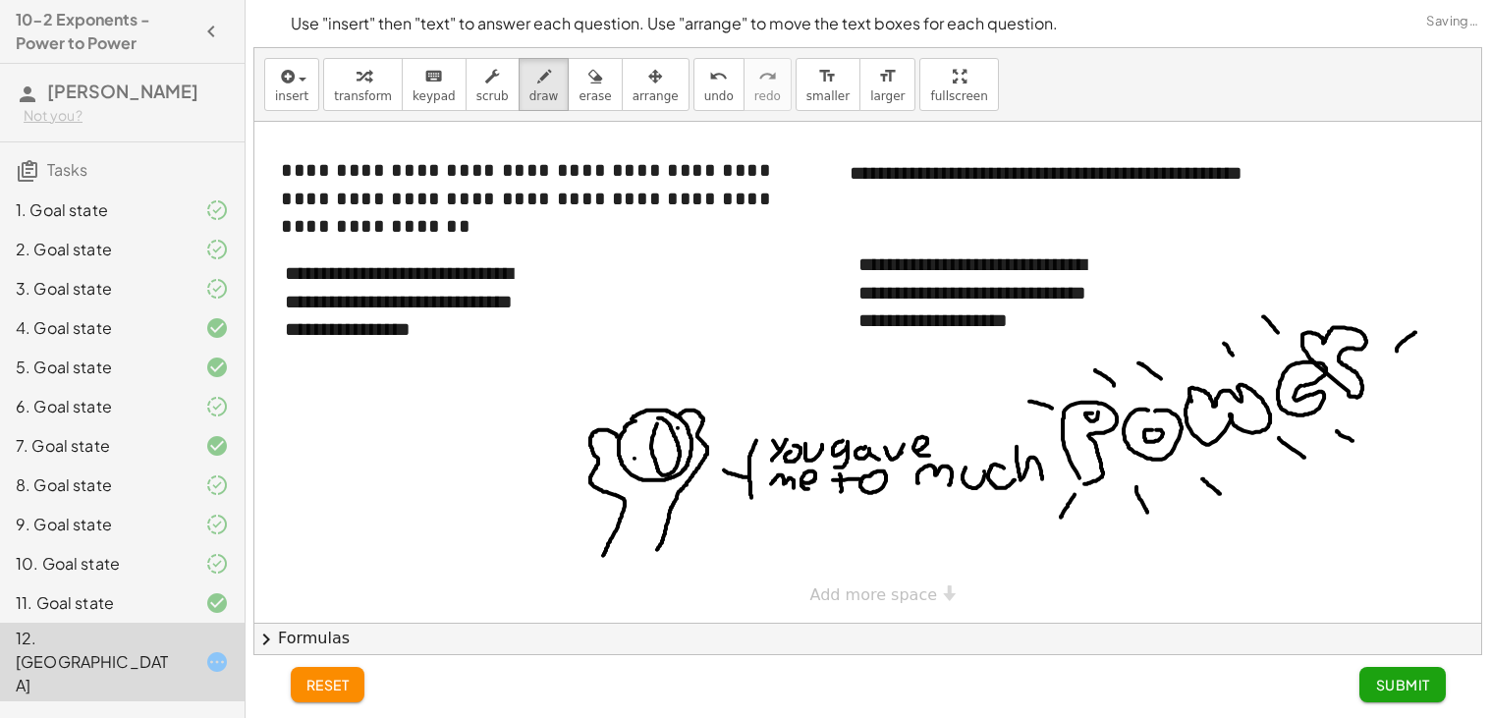
click at [1026, 402] on div at bounding box center [867, 372] width 1227 height 501
click at [1391, 683] on span "Submit" at bounding box center [1402, 685] width 54 height 18
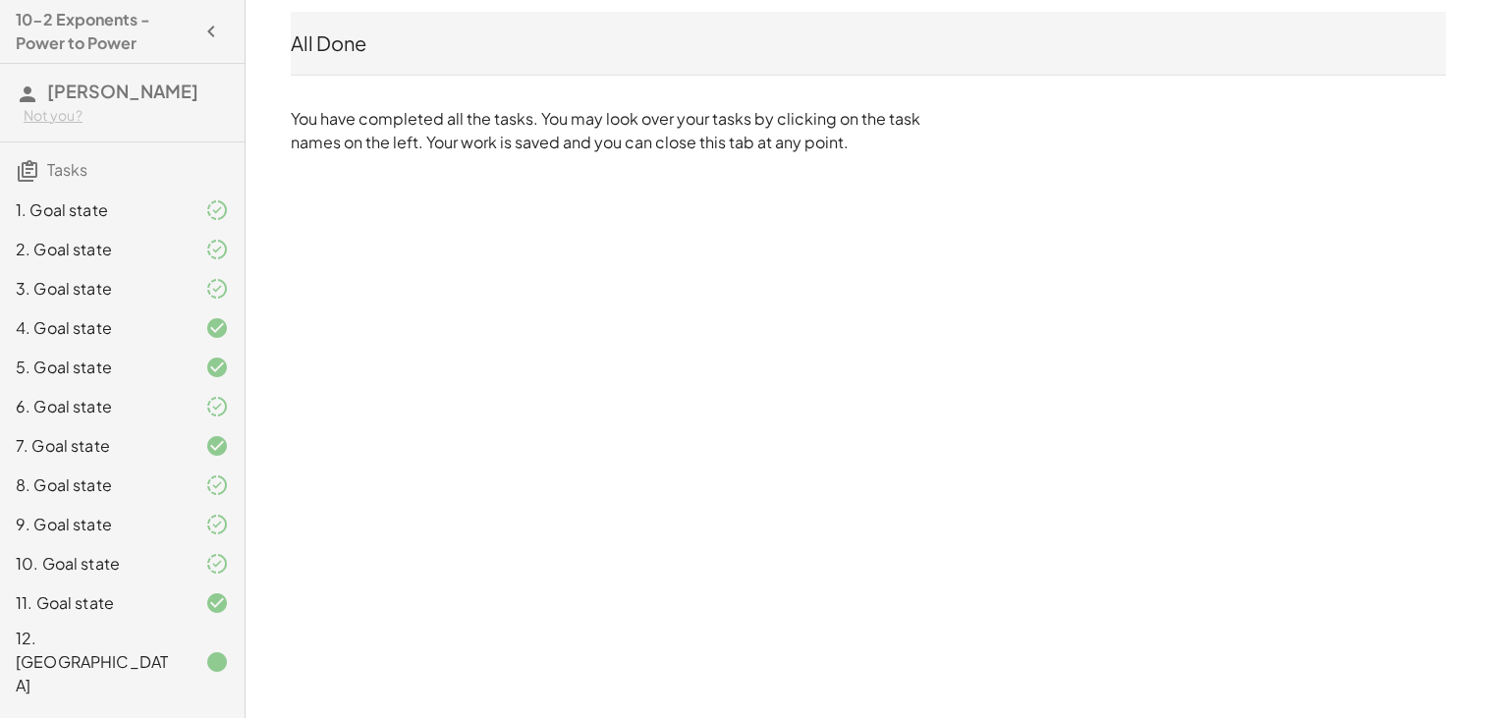
click at [165, 634] on div "12. [GEOGRAPHIC_DATA]" at bounding box center [95, 662] width 158 height 71
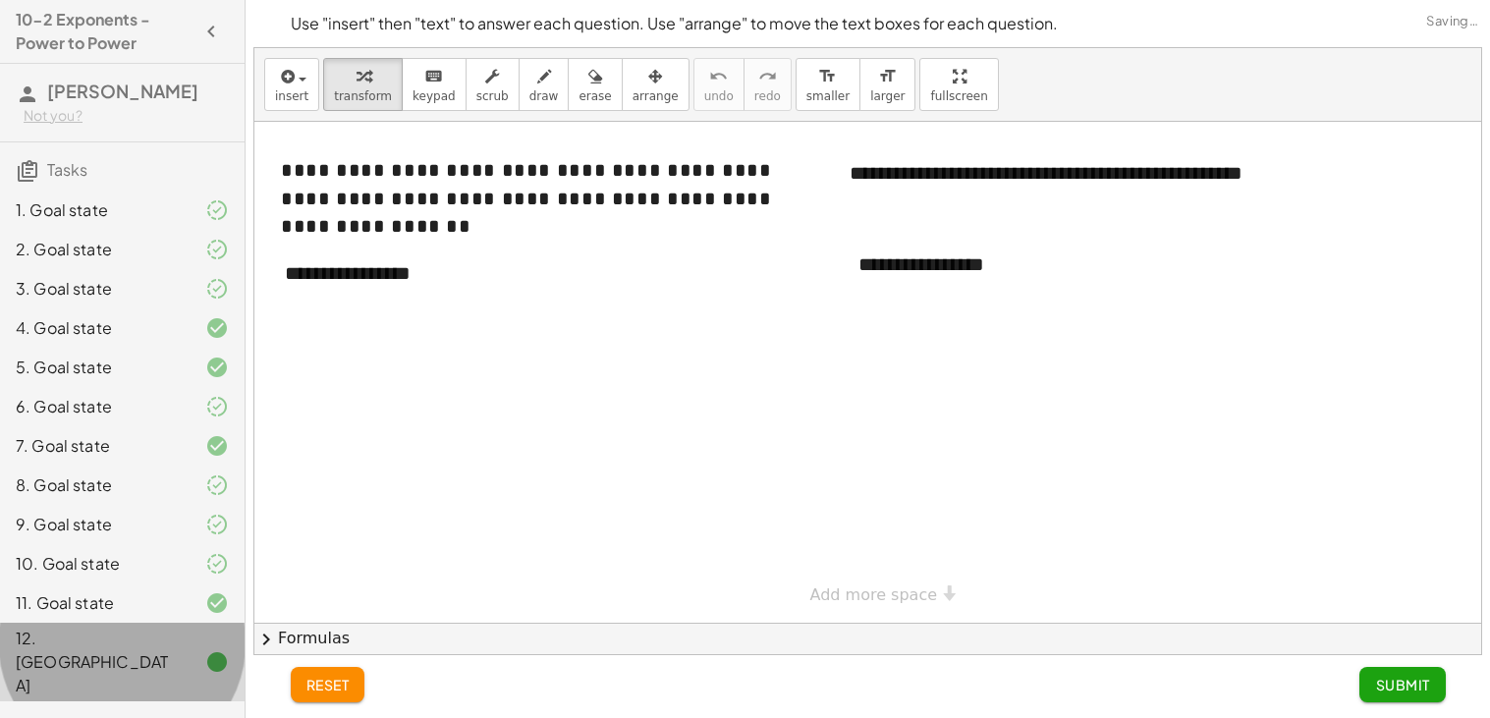
click at [171, 599] on div "11. Goal state" at bounding box center [95, 603] width 158 height 24
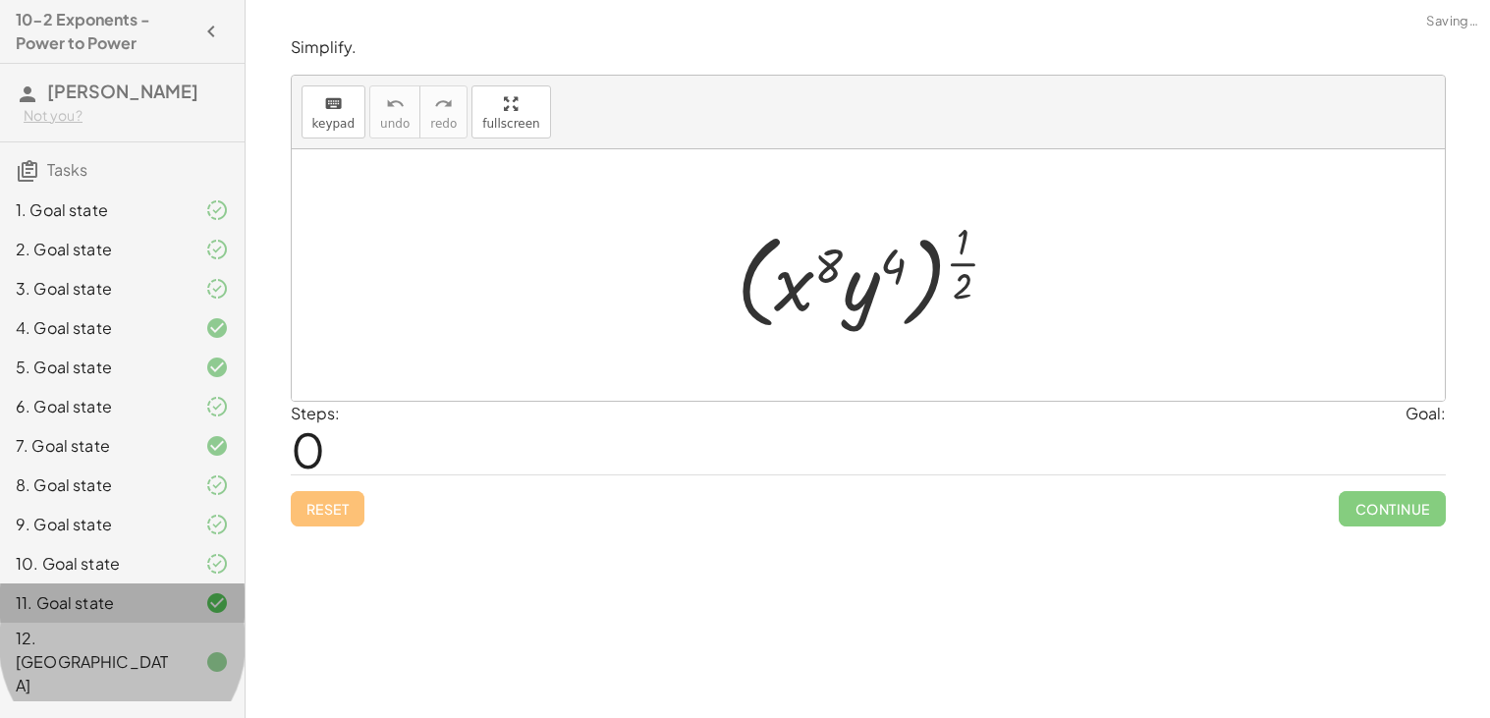
click at [175, 625] on div "12. [GEOGRAPHIC_DATA]" at bounding box center [122, 662] width 245 height 79
click at [183, 650] on div at bounding box center [201, 662] width 55 height 24
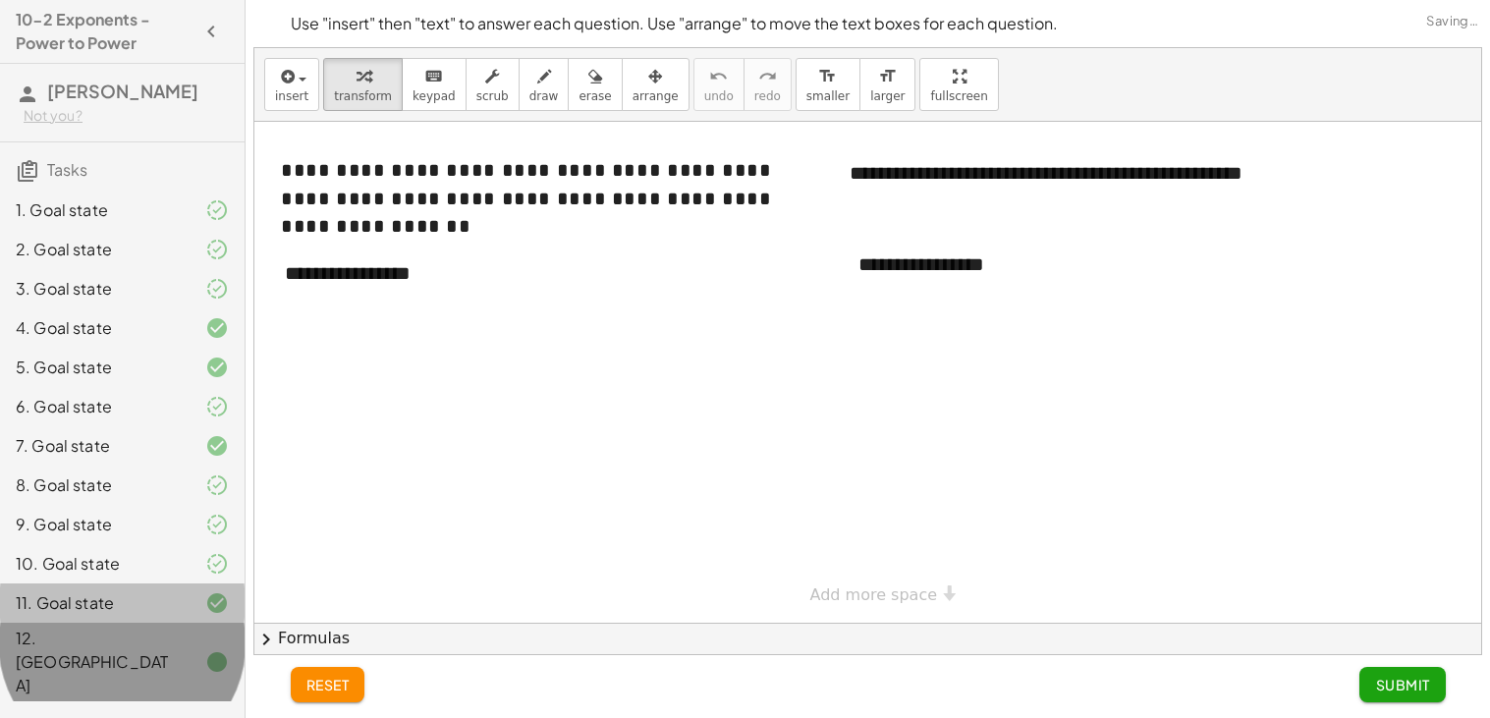
click at [191, 650] on div at bounding box center [201, 662] width 55 height 24
